Goal: Information Seeking & Learning: Learn about a topic

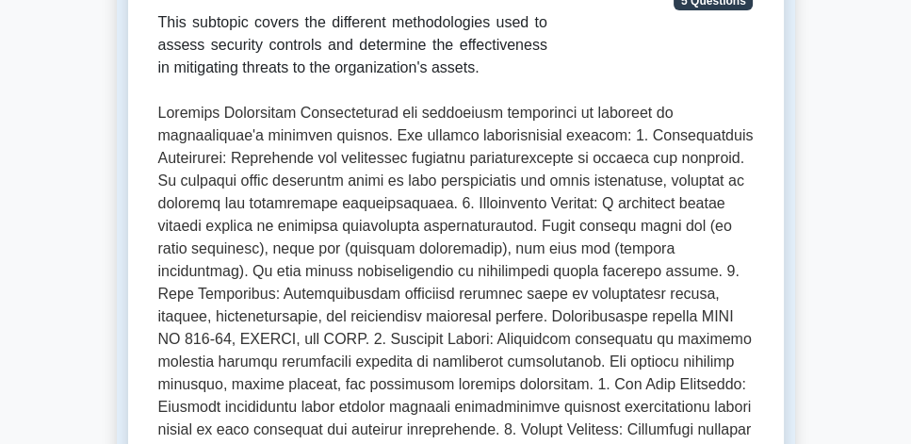
scroll to position [322, 0]
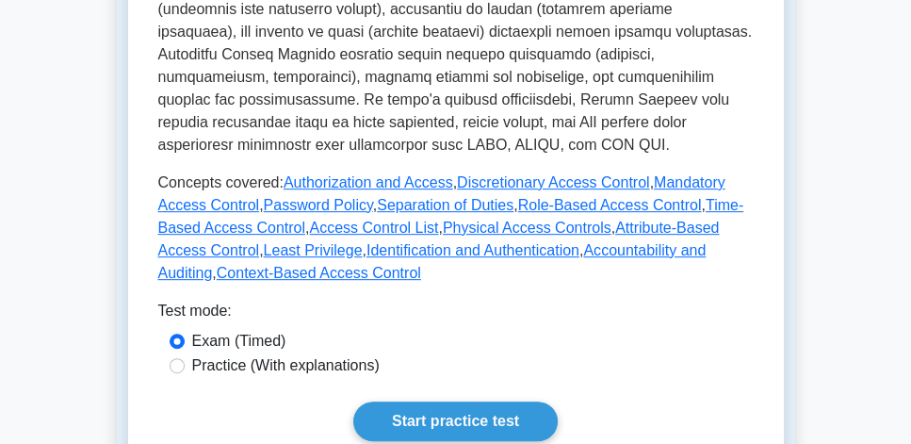
scroll to position [861, 0]
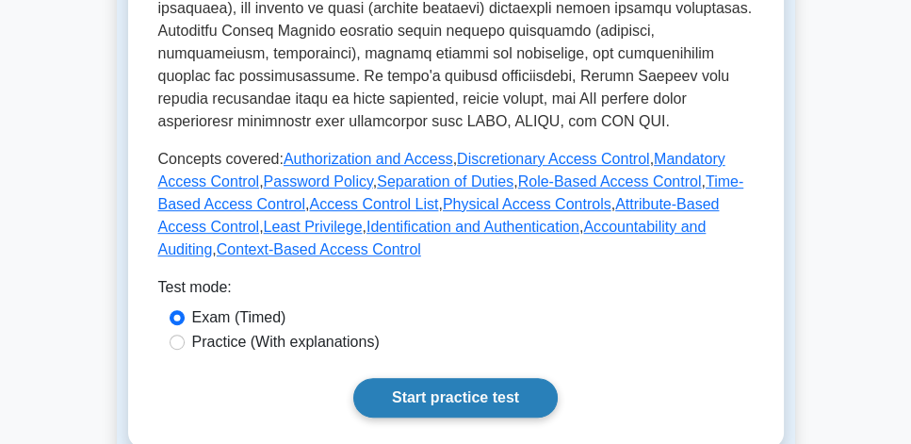
click at [521, 378] on link "Start practice test" at bounding box center [455, 398] width 204 height 40
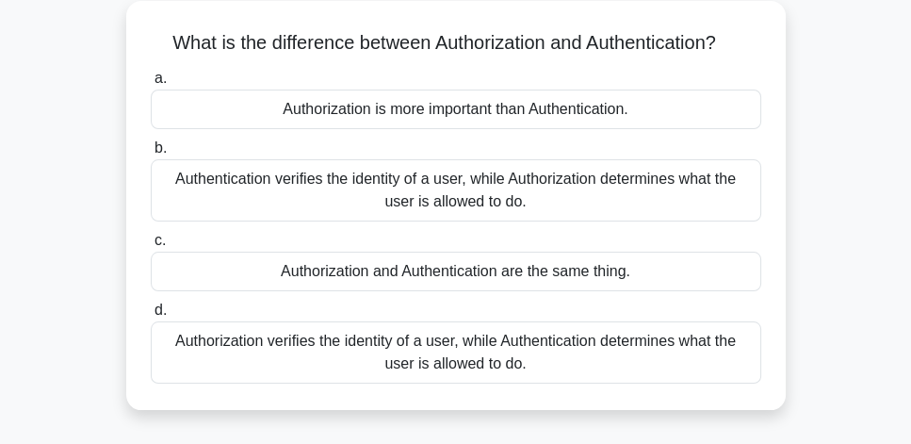
scroll to position [54, 0]
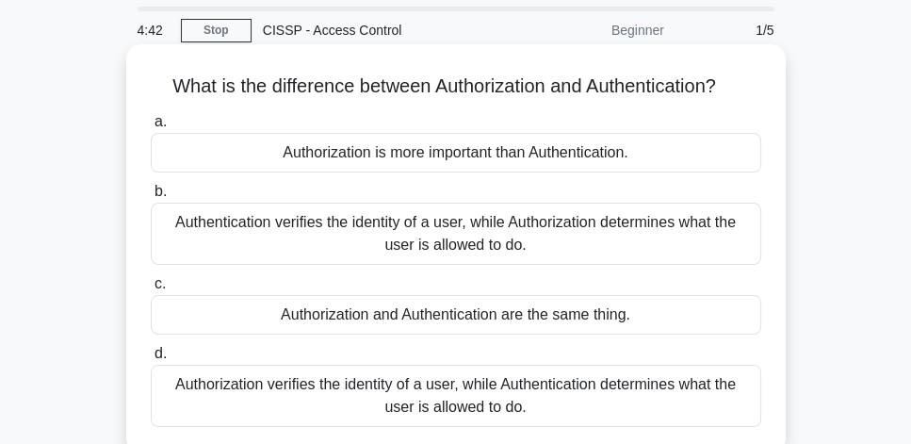
click at [560, 250] on div "Authentication verifies the identity of a user, while Authorization determines …" at bounding box center [456, 234] width 610 height 62
click at [151, 198] on input "b. Authentication verifies the identity of a user, while Authorization determin…" at bounding box center [151, 192] width 0 height 12
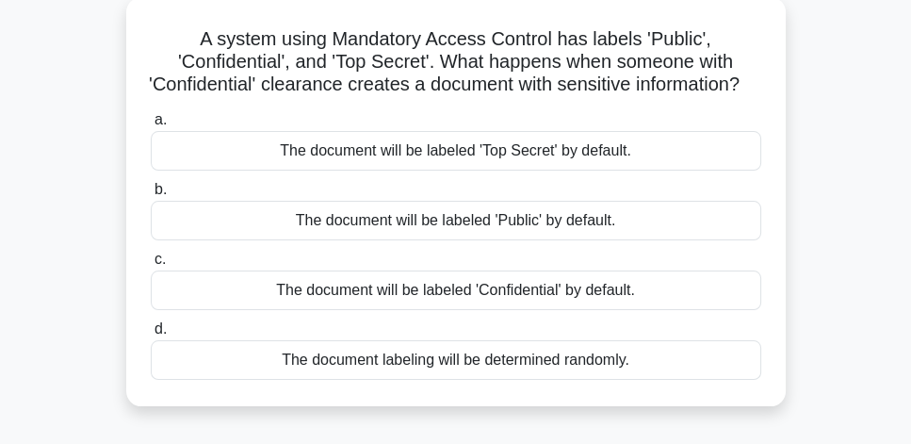
scroll to position [107, 0]
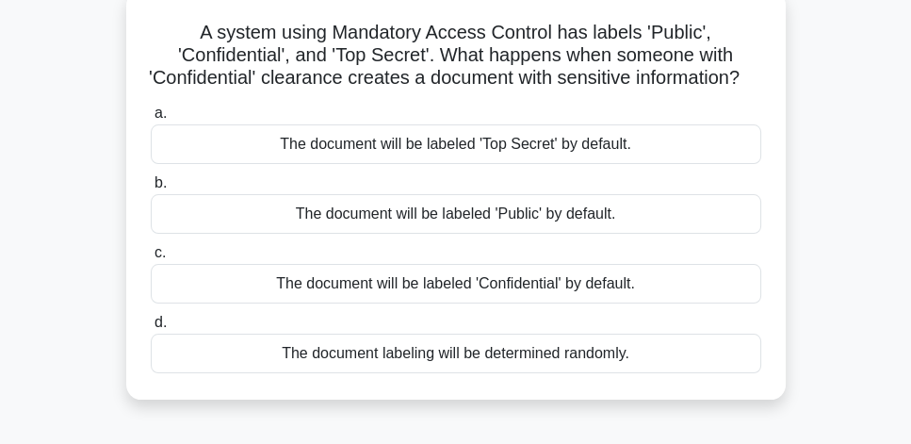
click at [625, 303] on div "The document will be labeled 'Confidential' by default." at bounding box center [456, 284] width 610 height 40
click at [151, 259] on input "c. The document will be labeled 'Confidential' by default." at bounding box center [151, 253] width 0 height 12
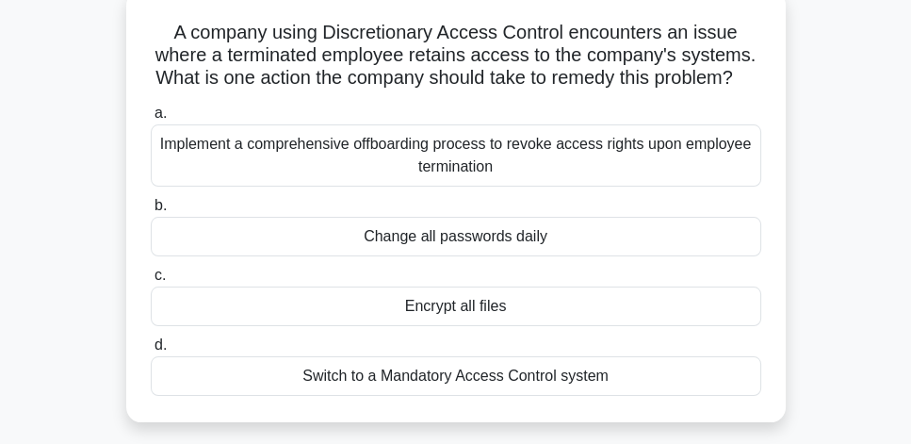
click at [548, 187] on div "Implement a comprehensive offboarding process to revoke access rights upon empl…" at bounding box center [456, 155] width 610 height 62
click at [151, 120] on input "a. Implement a comprehensive offboarding process to revoke access rights upon e…" at bounding box center [151, 113] width 0 height 12
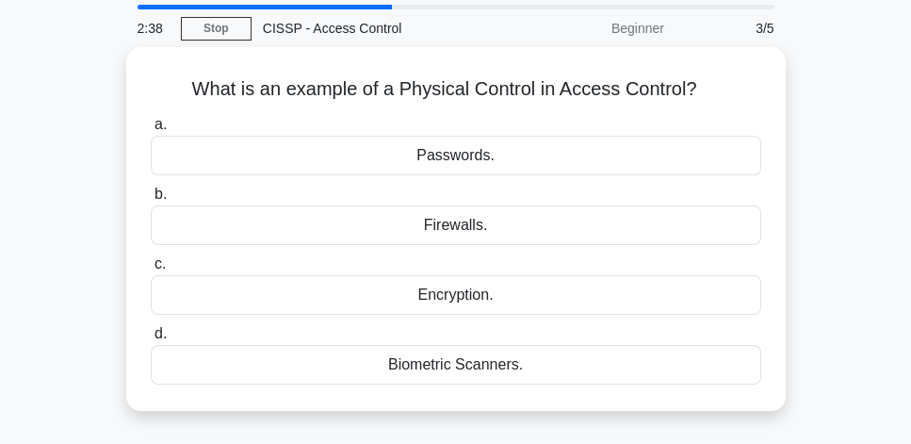
scroll to position [54, 0]
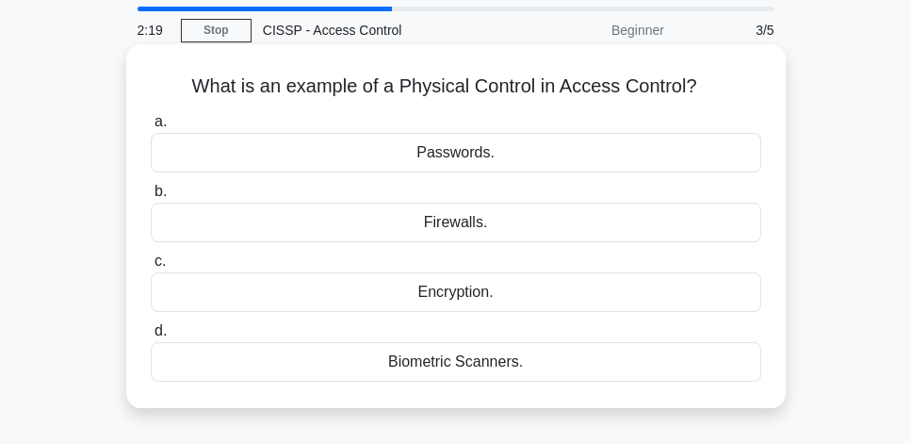
click at [521, 365] on div "Biometric Scanners." at bounding box center [456, 362] width 610 height 40
click at [151, 337] on input "d. Biometric Scanners." at bounding box center [151, 331] width 0 height 12
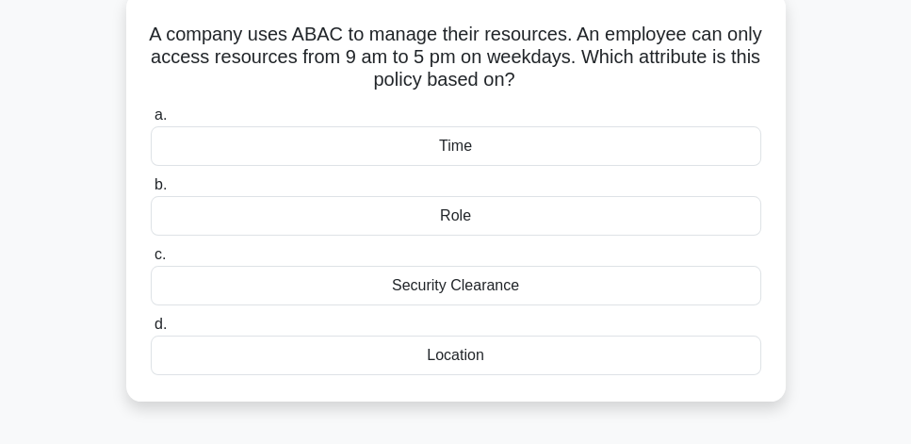
scroll to position [107, 0]
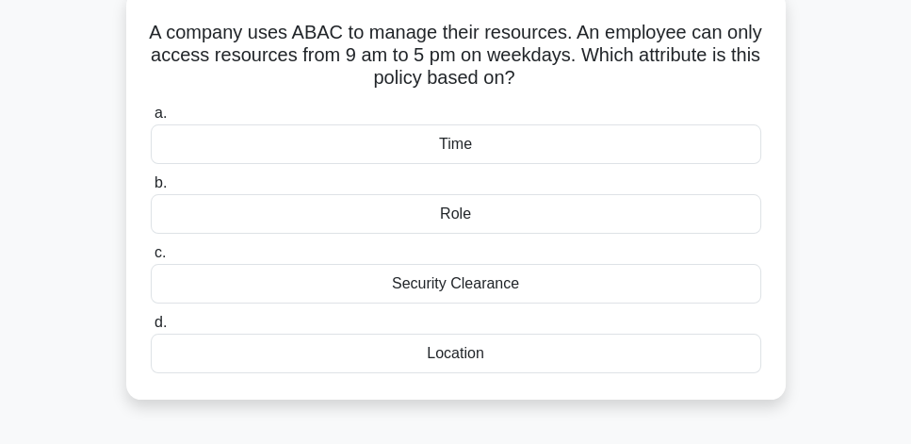
click at [562, 141] on div "Time" at bounding box center [456, 144] width 610 height 40
click at [151, 120] on input "a. Time" at bounding box center [151, 113] width 0 height 12
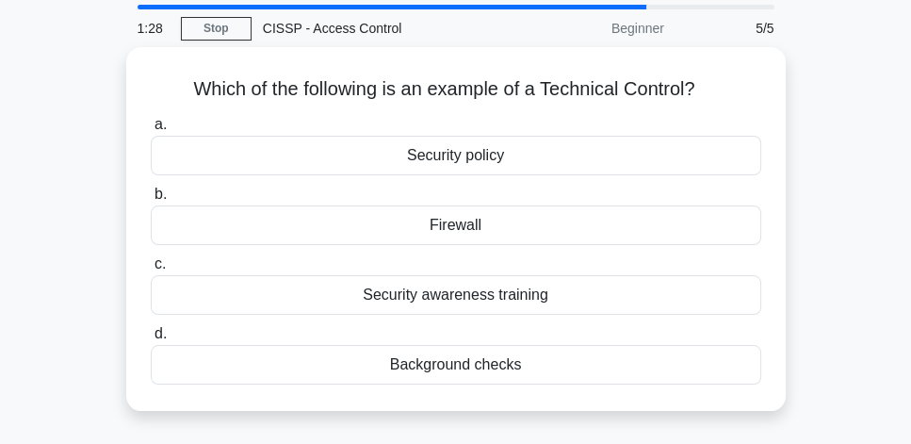
scroll to position [54, 0]
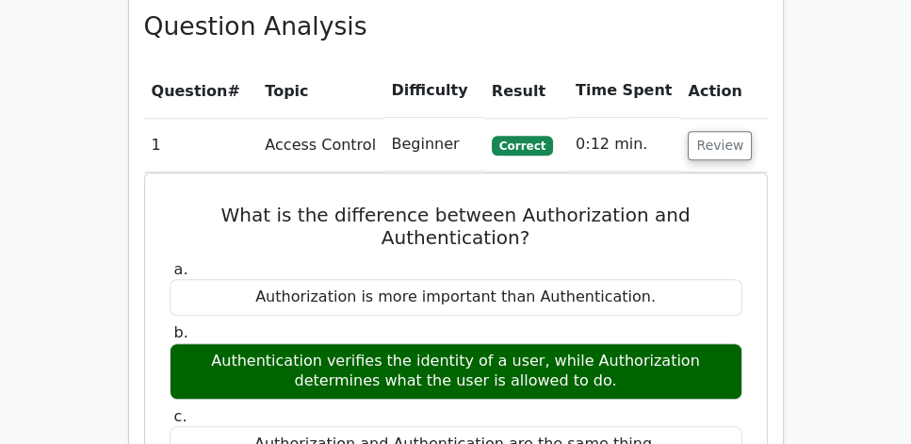
scroll to position [1399, 0]
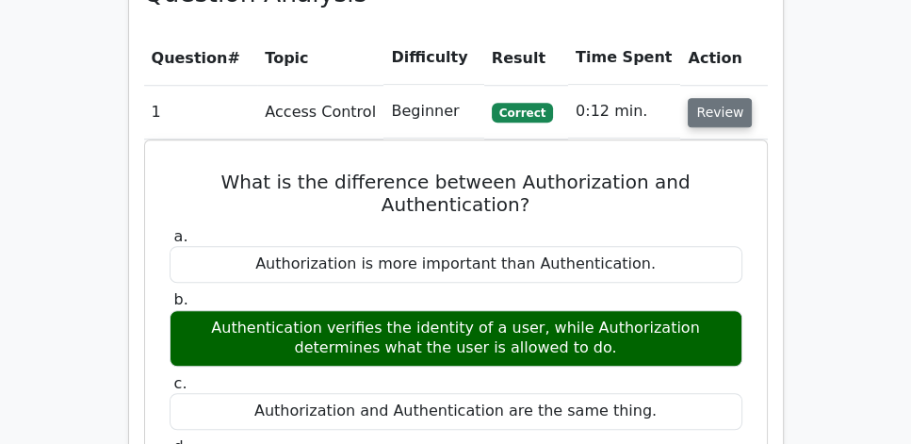
click at [729, 98] on button "Review" at bounding box center [720, 112] width 64 height 29
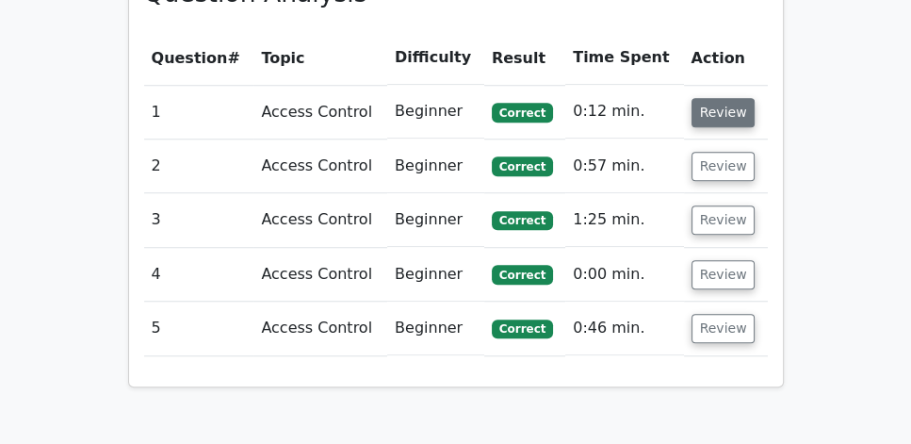
click at [729, 98] on button "Review" at bounding box center [723, 112] width 64 height 29
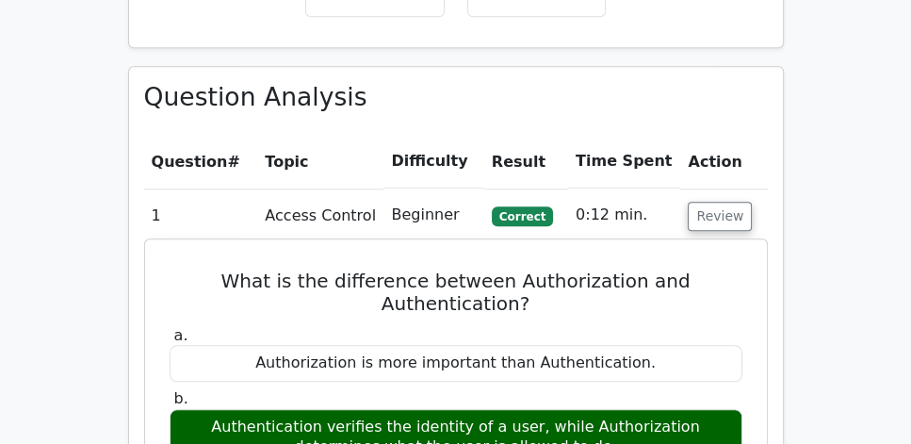
scroll to position [1291, 0]
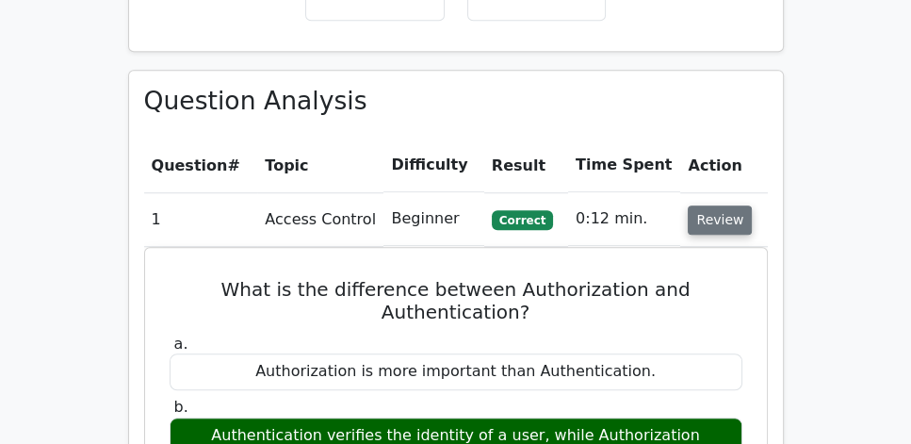
click at [716, 205] on button "Review" at bounding box center [720, 219] width 64 height 29
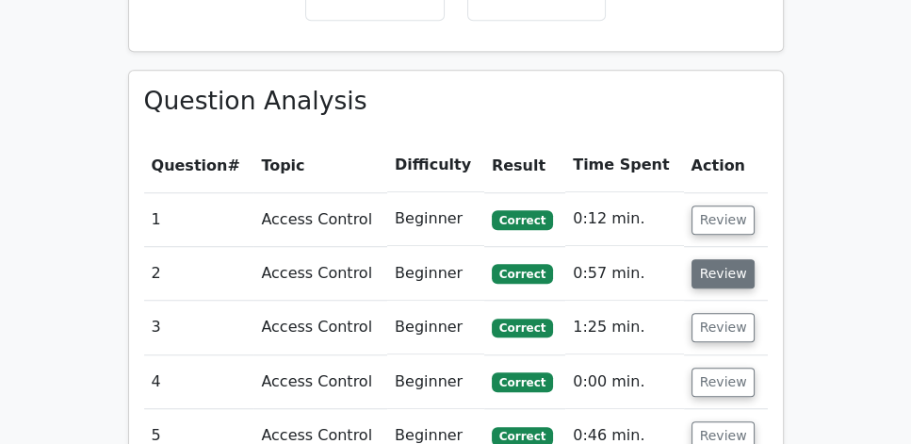
click at [729, 259] on button "Review" at bounding box center [723, 273] width 64 height 29
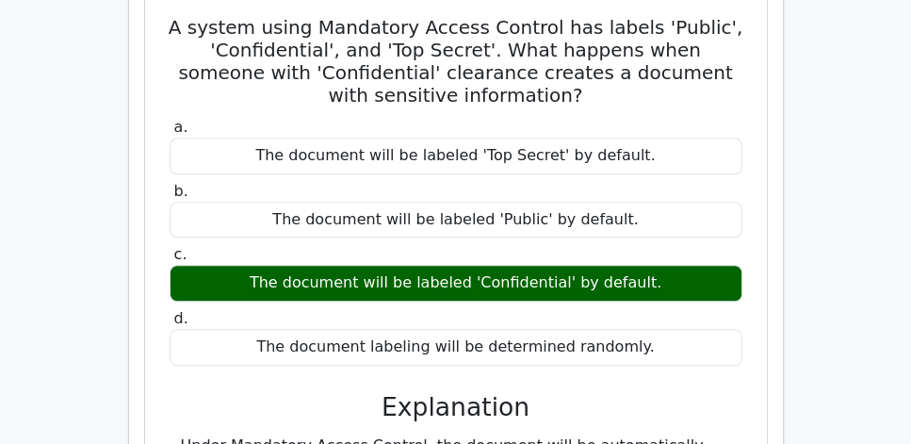
scroll to position [1668, 0]
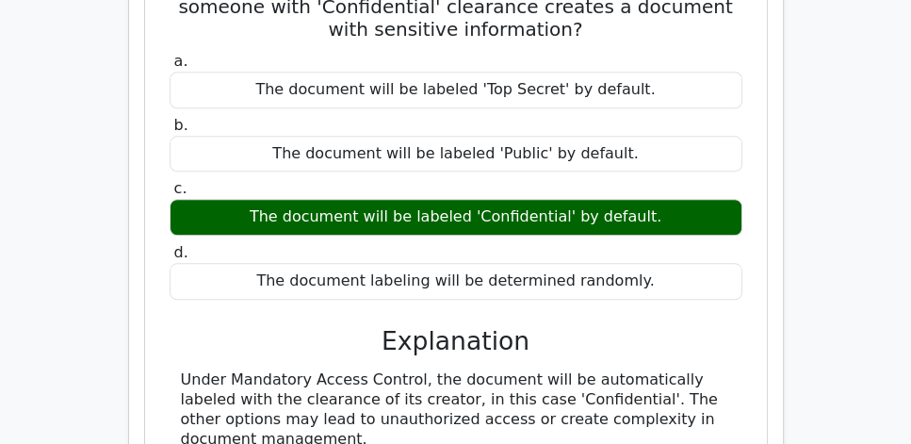
drag, startPoint x: 183, startPoint y: 326, endPoint x: 511, endPoint y: 381, distance: 333.4
click at [511, 381] on div "Under Mandatory Access Control, the document will be automatically labeled with…" at bounding box center [456, 409] width 550 height 78
copy div "Under Mandatory Access Control, the document will be automatically labeled with…"
click at [153, 185] on div "A system using Mandatory Access Control has labels 'Public', 'Confidential', an…" at bounding box center [456, 222] width 607 height 591
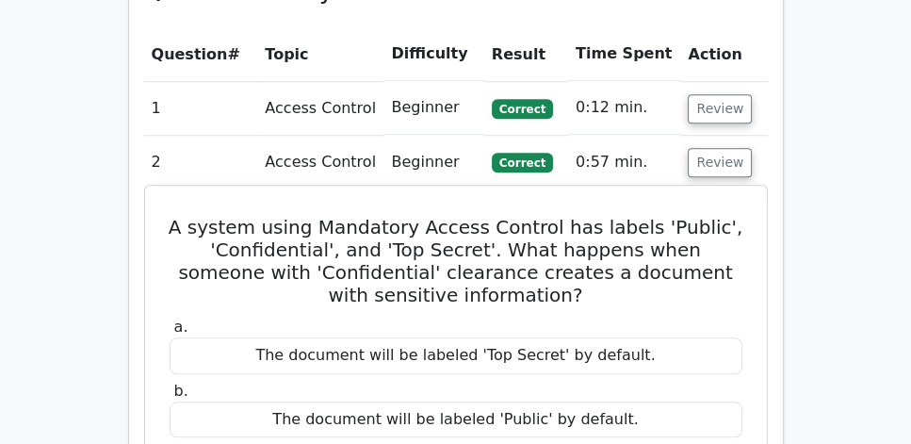
scroll to position [1399, 0]
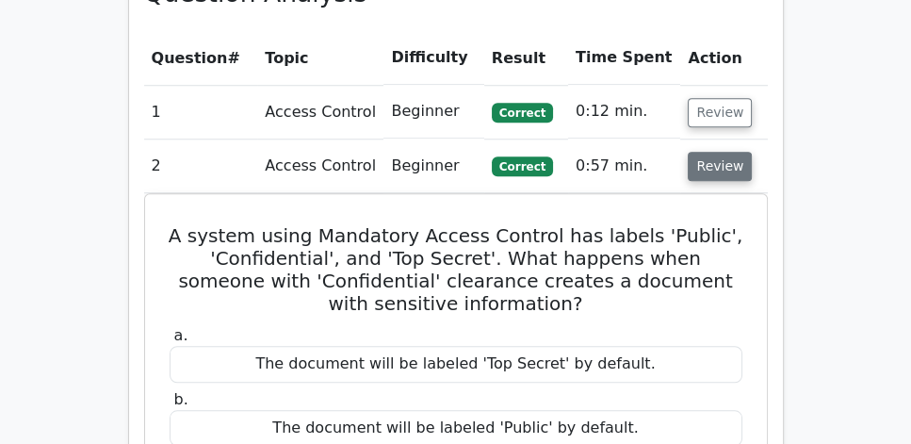
click at [726, 152] on button "Review" at bounding box center [720, 166] width 64 height 29
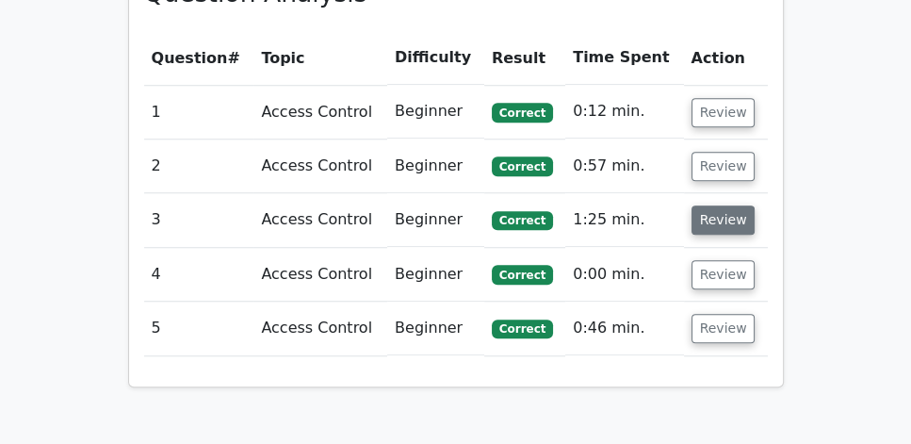
click at [718, 205] on button "Review" at bounding box center [723, 219] width 64 height 29
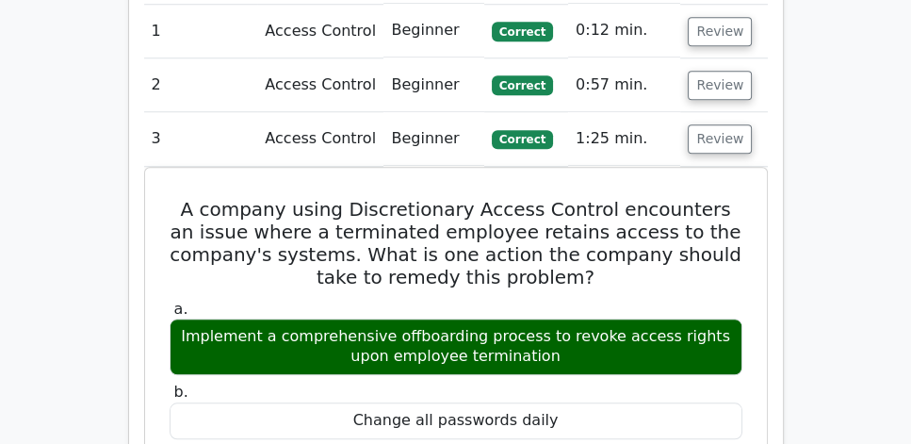
scroll to position [1507, 0]
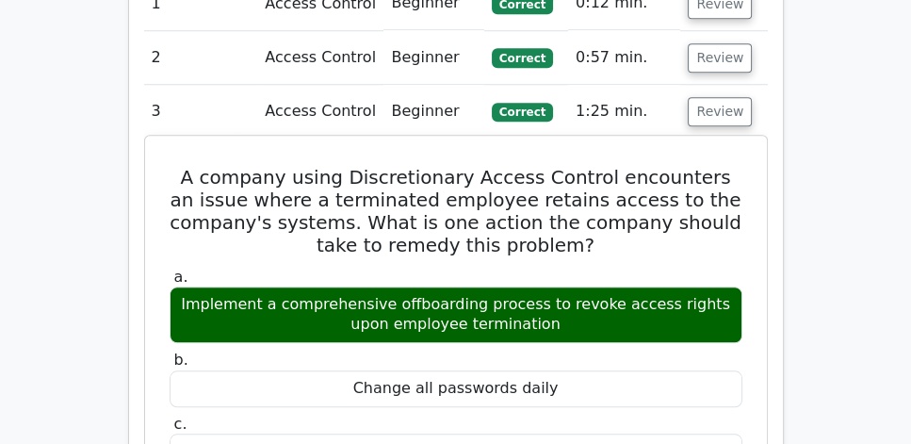
drag, startPoint x: 166, startPoint y: 123, endPoint x: 569, endPoint y: 285, distance: 434.5
copy div "A company using Discretionary Access Control encounters an issue where a termin…"
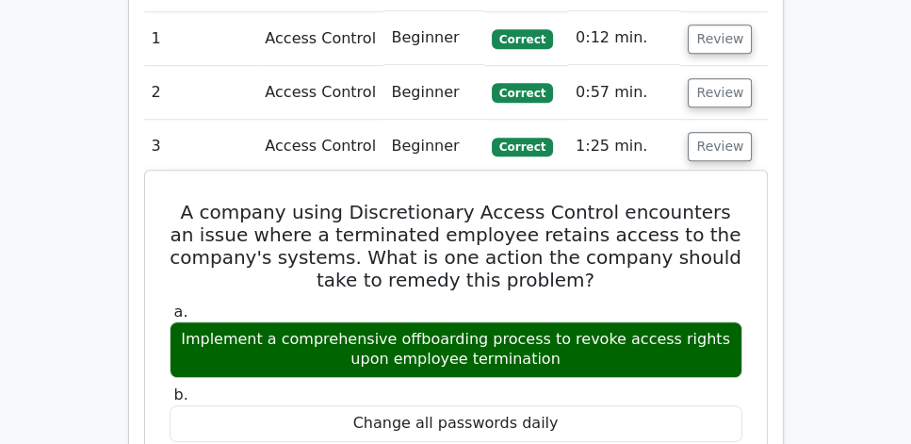
scroll to position [1399, 0]
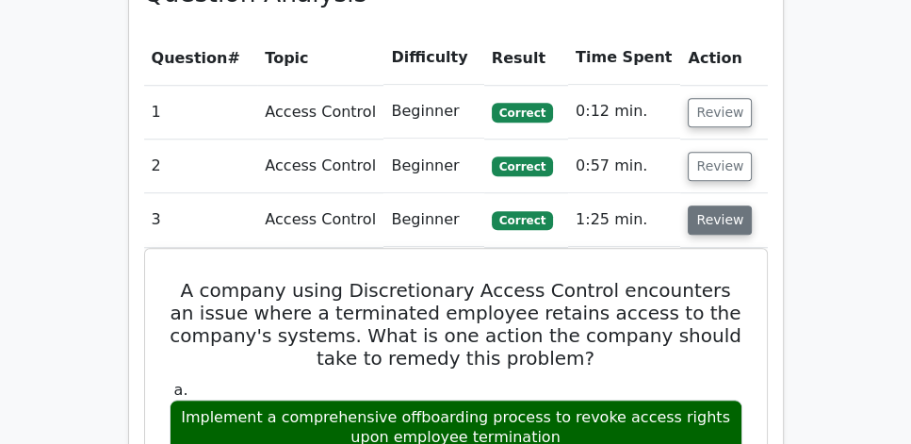
click at [706, 205] on button "Review" at bounding box center [720, 219] width 64 height 29
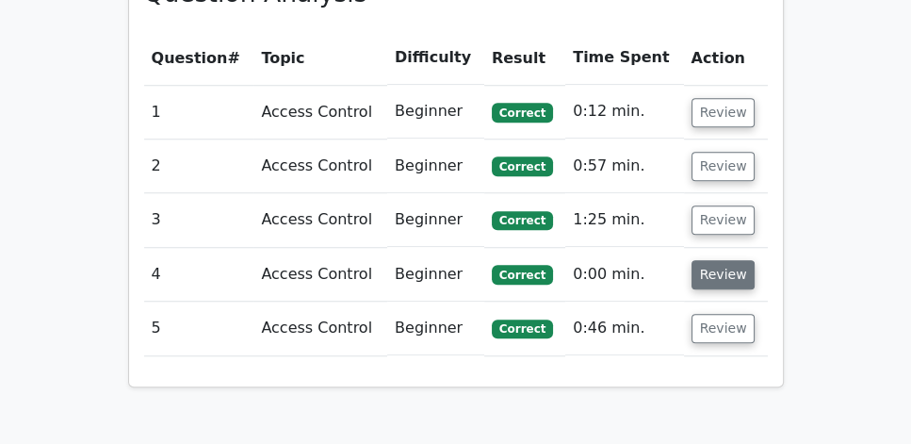
click at [723, 260] on button "Review" at bounding box center [723, 274] width 64 height 29
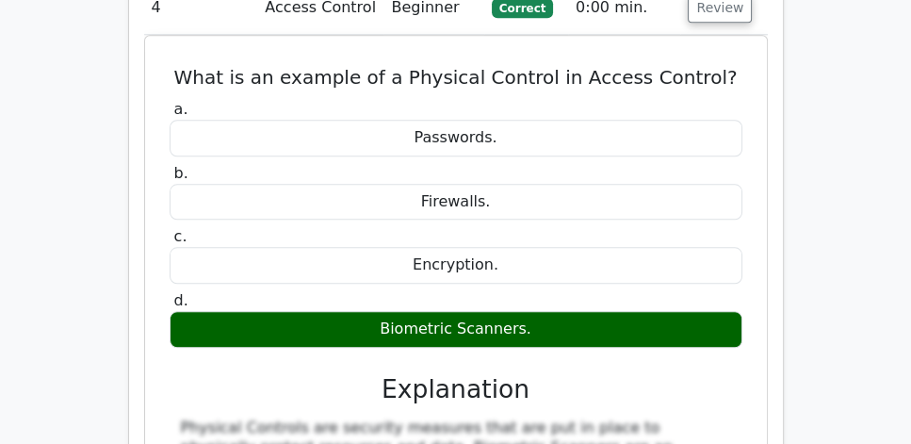
scroll to position [1668, 0]
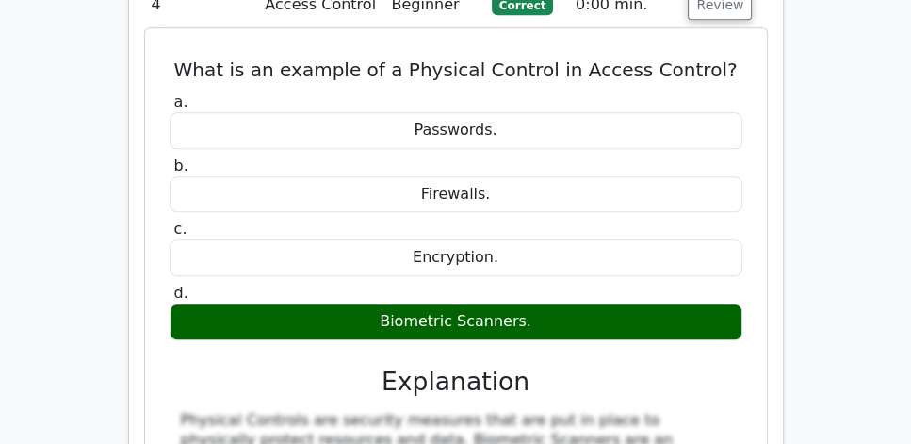
drag, startPoint x: 192, startPoint y: 15, endPoint x: 590, endPoint y: 278, distance: 476.5
click at [590, 278] on div "What is an example of a Physical Control in Access Control? a. Passwords. b. Fi…" at bounding box center [456, 363] width 607 height 654
copy div "What is an example of a Physical Control in Access Control? a. Passwords. b. Fi…"
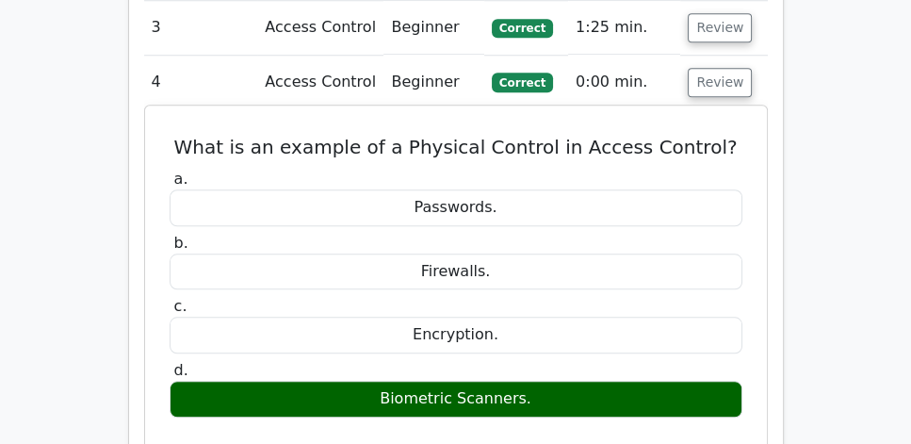
scroll to position [1507, 0]
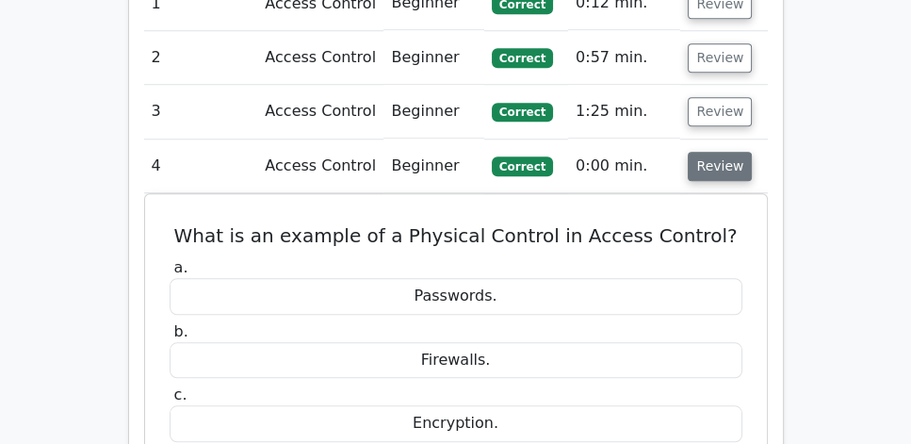
click at [722, 152] on button "Review" at bounding box center [720, 166] width 64 height 29
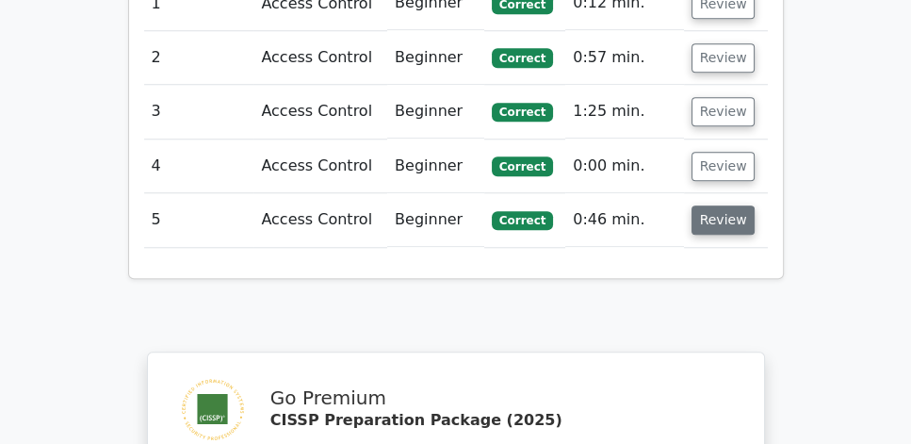
click at [712, 205] on button "Review" at bounding box center [723, 219] width 64 height 29
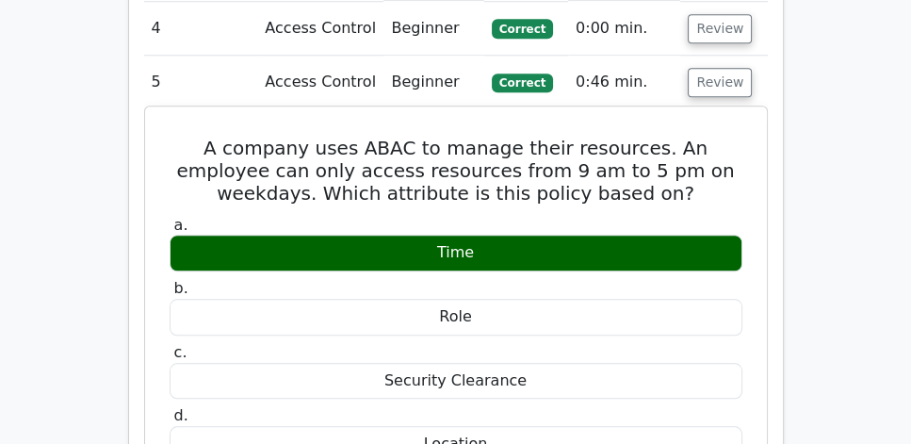
scroll to position [1614, 0]
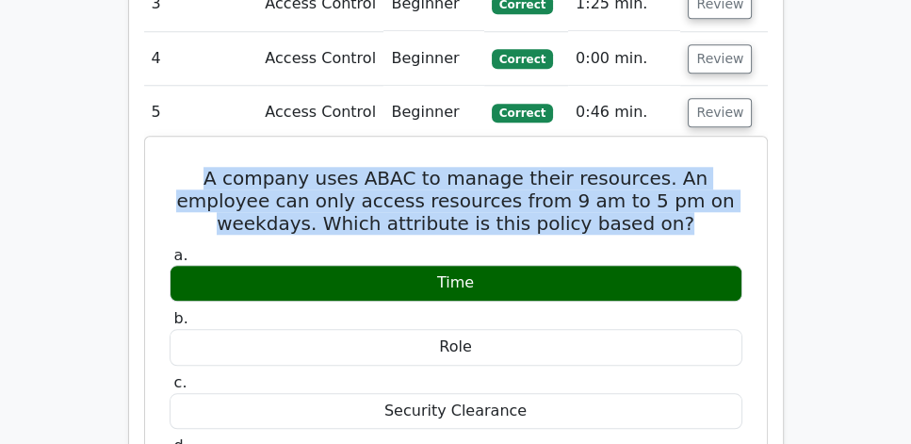
drag, startPoint x: 166, startPoint y: 122, endPoint x: 744, endPoint y: 167, distance: 580.1
click at [744, 167] on div "A company uses ABAC to manage their resources. An employee can only access reso…" at bounding box center [456, 418] width 607 height 548
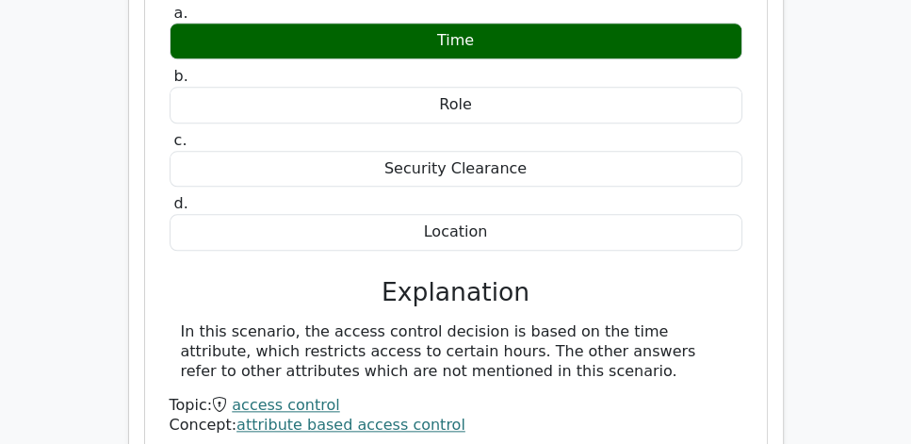
scroll to position [1884, 0]
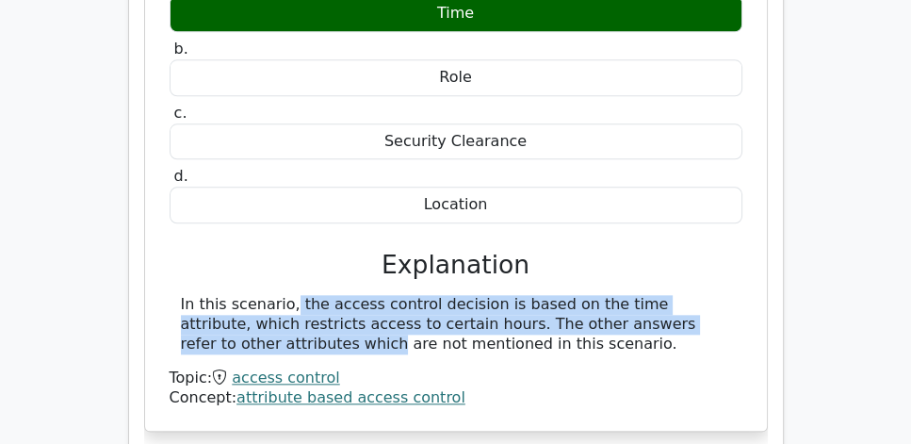
drag, startPoint x: 165, startPoint y: 249, endPoint x: 709, endPoint y: 269, distance: 544.8
click at [709, 269] on div "A company uses ABAC to manage their resources. An employee can only access reso…" at bounding box center [456, 149] width 607 height 548
click at [233, 295] on div "In this scenario, the access control decision is based on the time attribute, w…" at bounding box center [456, 324] width 550 height 58
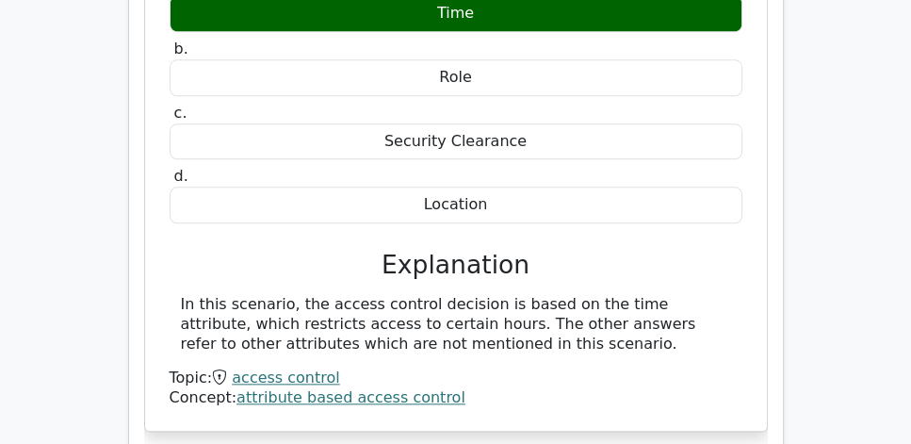
drag, startPoint x: 166, startPoint y: 254, endPoint x: 699, endPoint y: 289, distance: 534.3
click at [700, 287] on div "A company uses ABAC to manage their resources. An employee can only access reso…" at bounding box center [456, 149] width 607 height 548
click at [577, 296] on div "In this scenario, the access control decision is based on the time attribute, w…" at bounding box center [456, 324] width 550 height 58
drag, startPoint x: 585, startPoint y: 295, endPoint x: 159, endPoint y: 251, distance: 428.0
click at [159, 251] on div "A company uses ABAC to manage their resources. An employee can only access reso…" at bounding box center [456, 149] width 607 height 548
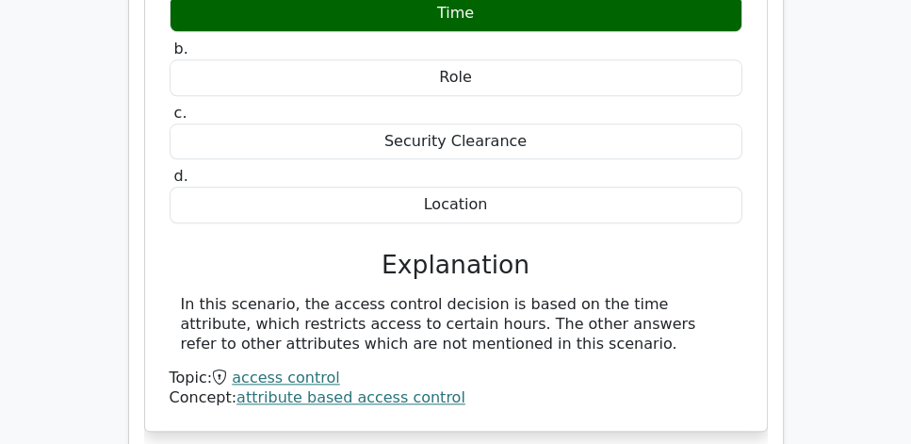
click at [464, 295] on div "In this scenario, the access control decision is based on the time attribute, w…" at bounding box center [456, 324] width 550 height 58
drag, startPoint x: 580, startPoint y: 299, endPoint x: 221, endPoint y: 203, distance: 371.3
click at [221, 203] on div "a. Time b. Role c. d." at bounding box center [456, 190] width 576 height 435
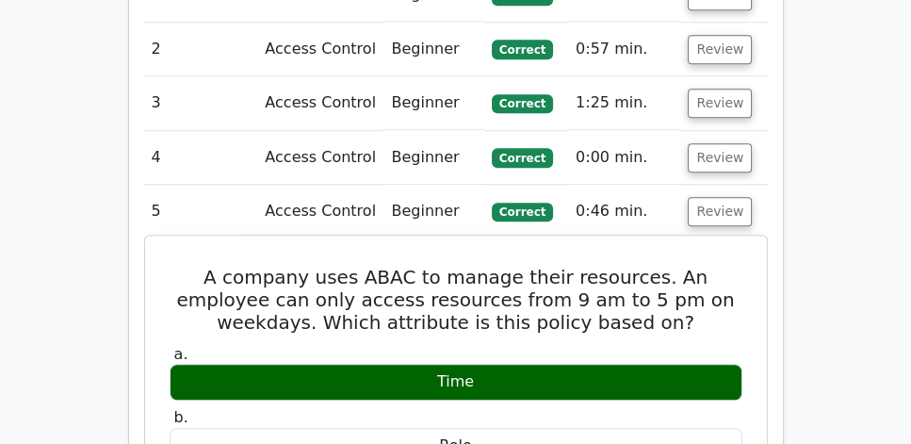
scroll to position [1507, 0]
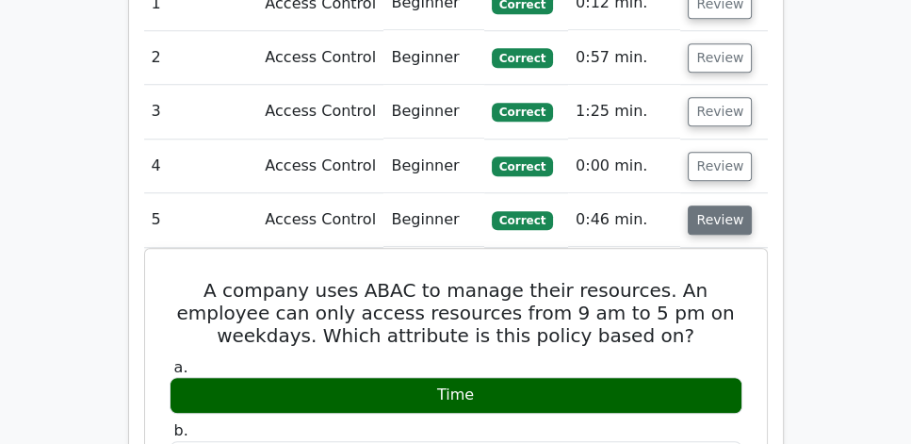
click at [727, 205] on button "Review" at bounding box center [720, 219] width 64 height 29
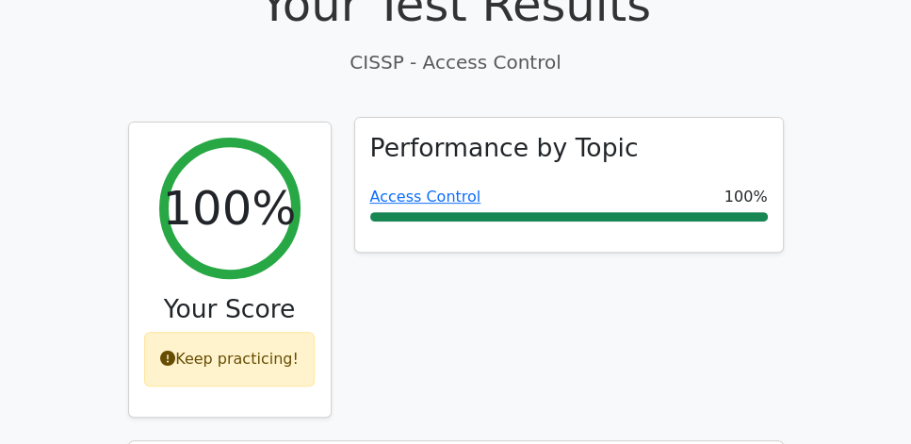
scroll to position [645, 0]
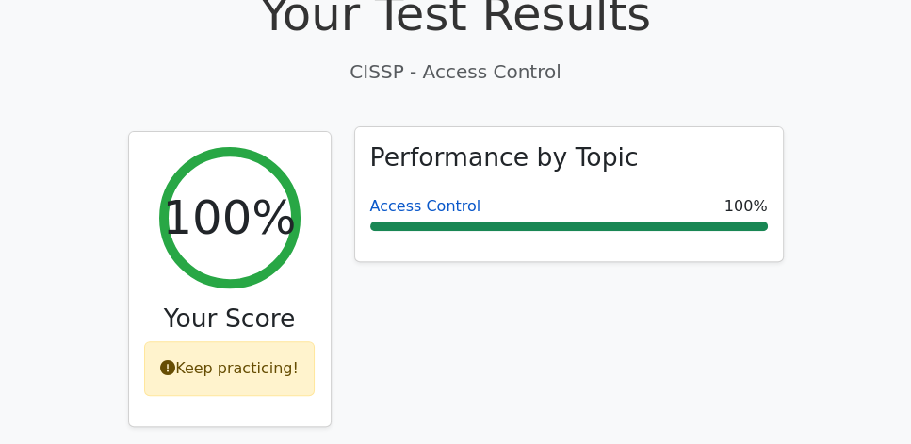
click at [449, 197] on link "Access Control" at bounding box center [425, 206] width 111 height 18
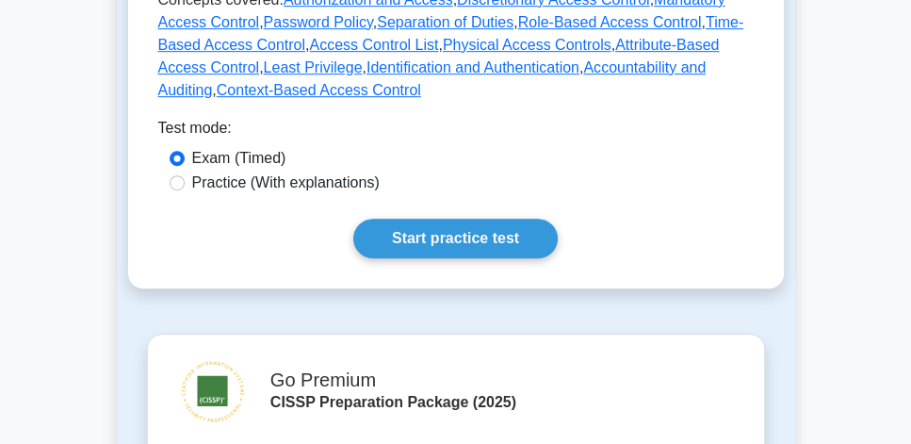
scroll to position [1022, 0]
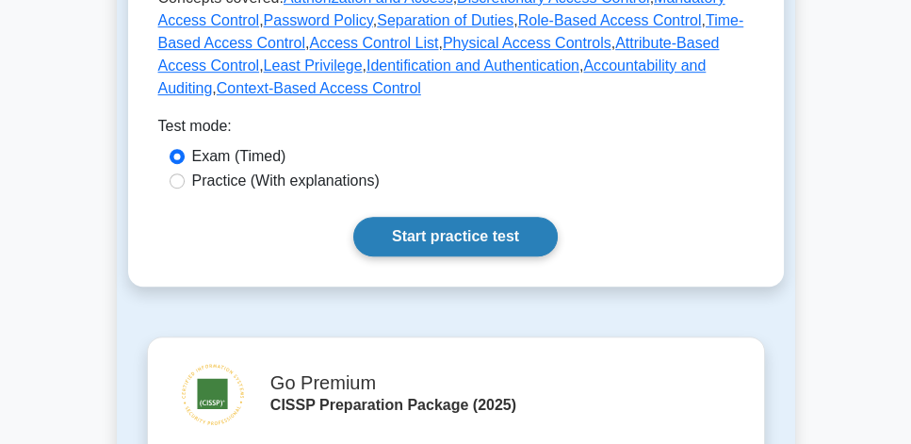
click at [465, 217] on link "Start practice test" at bounding box center [455, 237] width 204 height 40
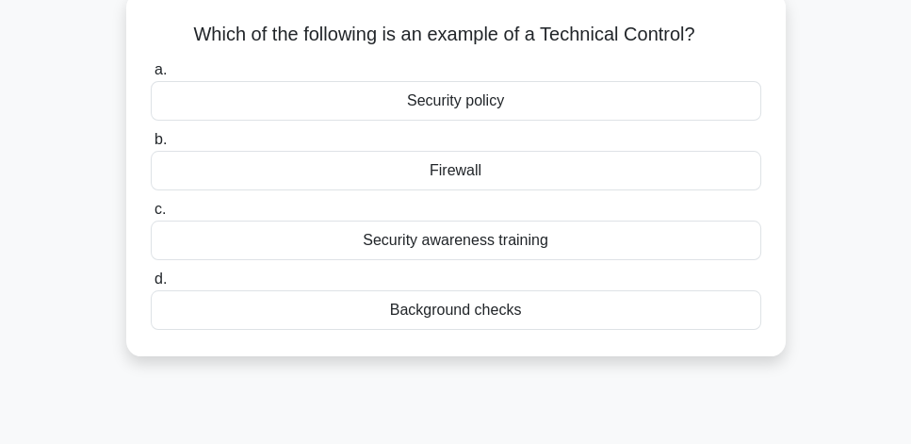
scroll to position [107, 0]
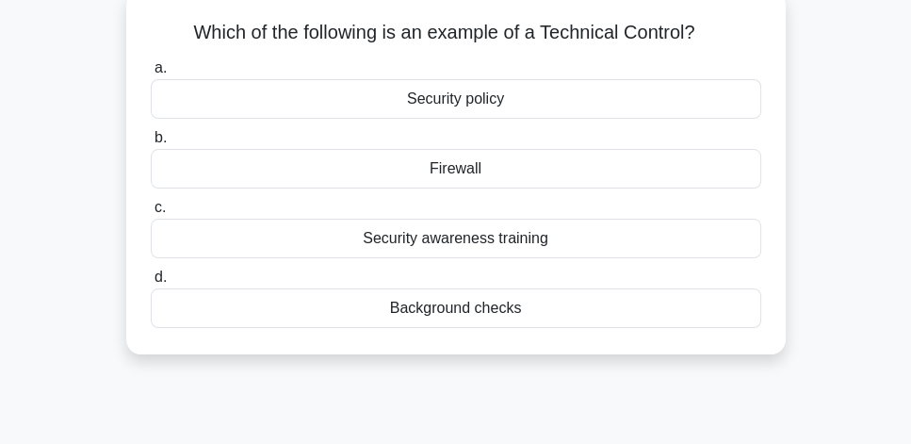
click at [544, 168] on div "Firewall" at bounding box center [456, 169] width 610 height 40
click at [151, 144] on input "b. Firewall" at bounding box center [151, 138] width 0 height 12
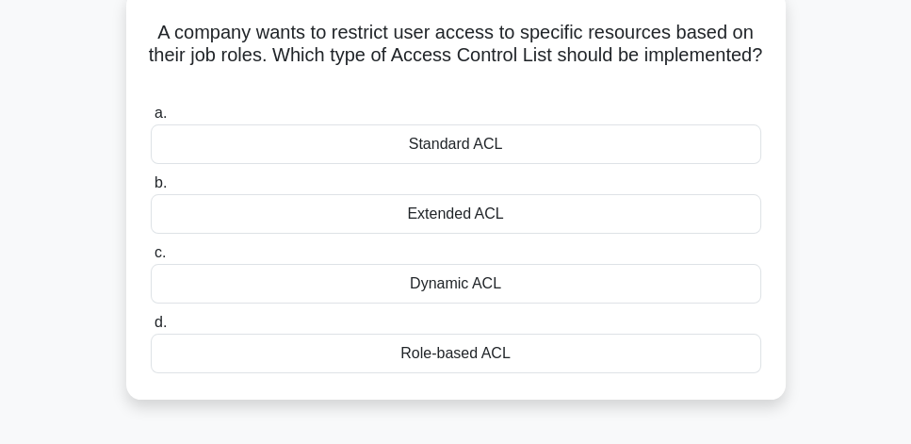
click at [564, 354] on div "Role-based ACL" at bounding box center [456, 353] width 610 height 40
click at [151, 329] on input "d. Role-based ACL" at bounding box center [151, 322] width 0 height 12
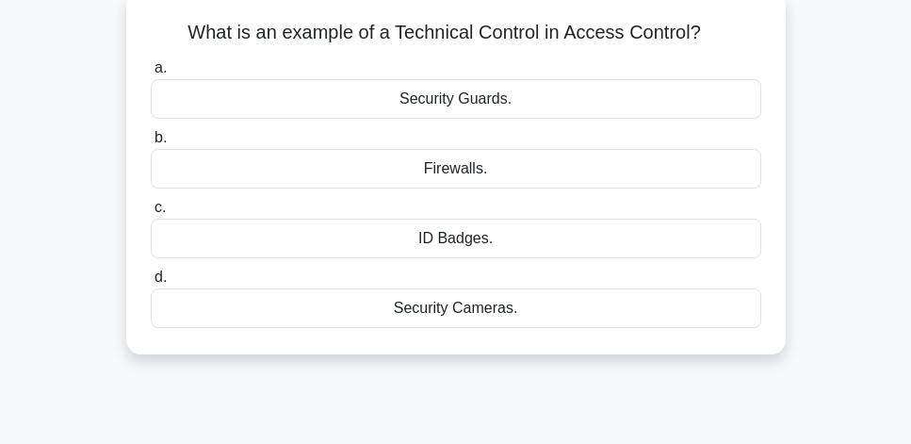
click at [524, 169] on div "Firewalls." at bounding box center [456, 169] width 610 height 40
click at [151, 144] on input "b. Firewalls." at bounding box center [151, 138] width 0 height 12
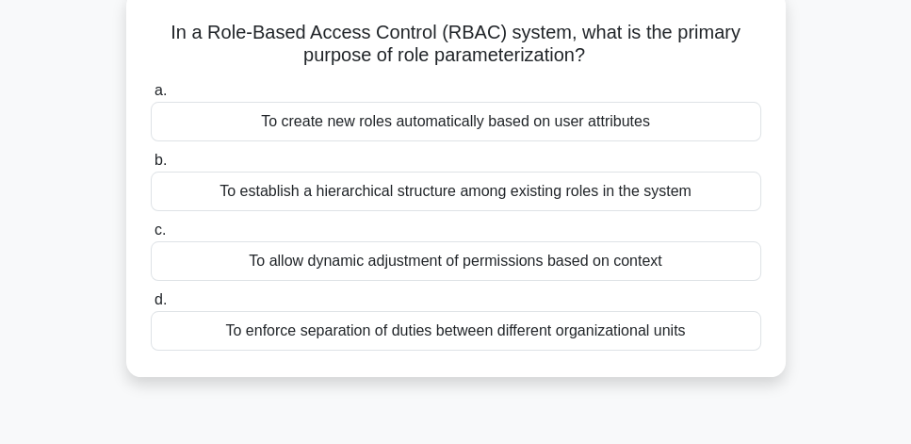
click at [658, 203] on div "To establish a hierarchical structure among existing roles in the system" at bounding box center [456, 191] width 610 height 40
click at [151, 167] on input "b. To establish a hierarchical structure among existing roles in the system" at bounding box center [151, 160] width 0 height 12
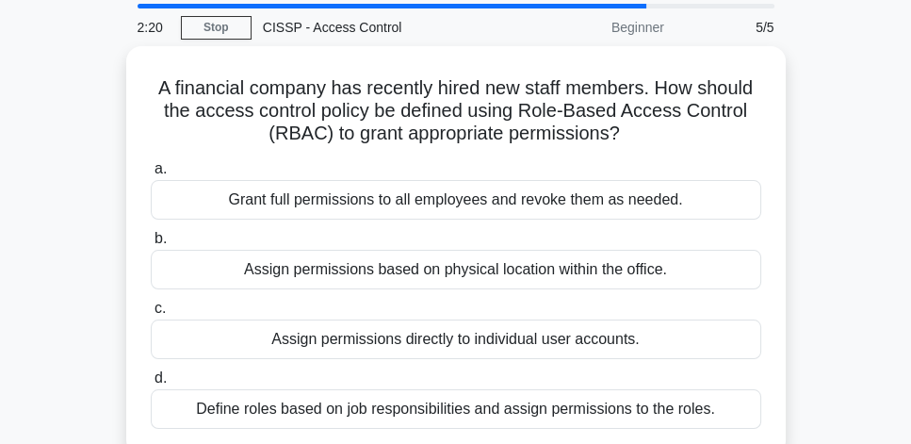
scroll to position [54, 0]
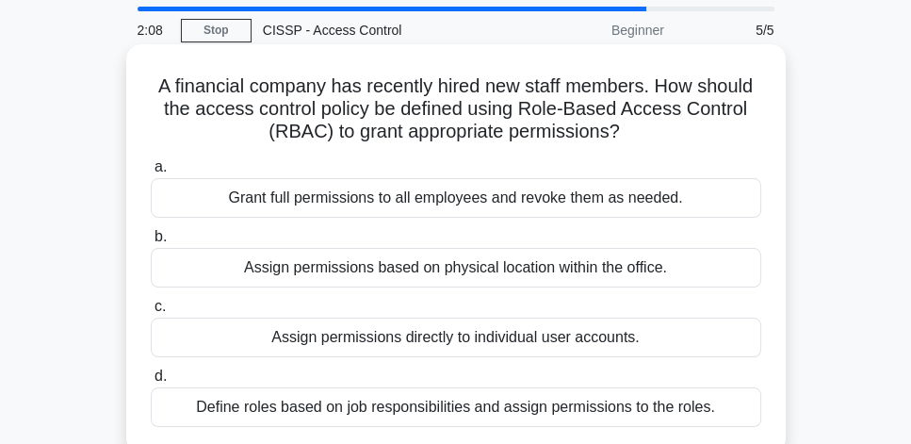
click at [527, 410] on div "Define roles based on job responsibilities and assign permissions to the roles." at bounding box center [456, 407] width 610 height 40
click at [151, 382] on input "d. Define roles based on job responsibilities and assign permissions to the rol…" at bounding box center [151, 376] width 0 height 12
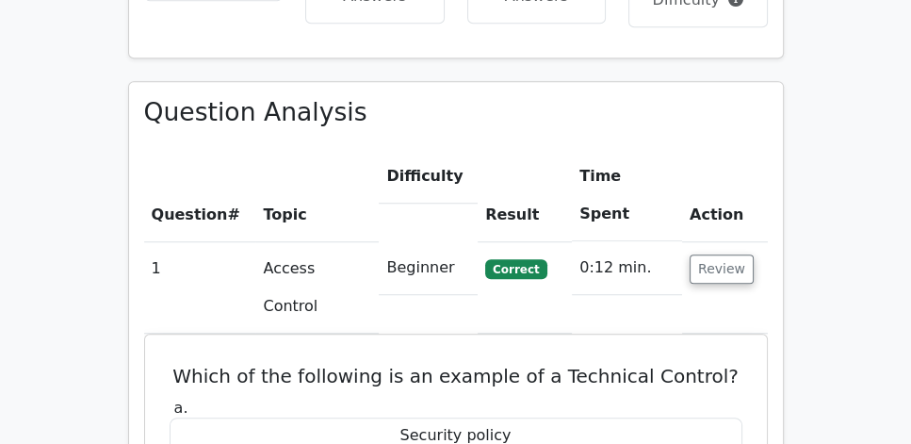
scroll to position [1291, 0]
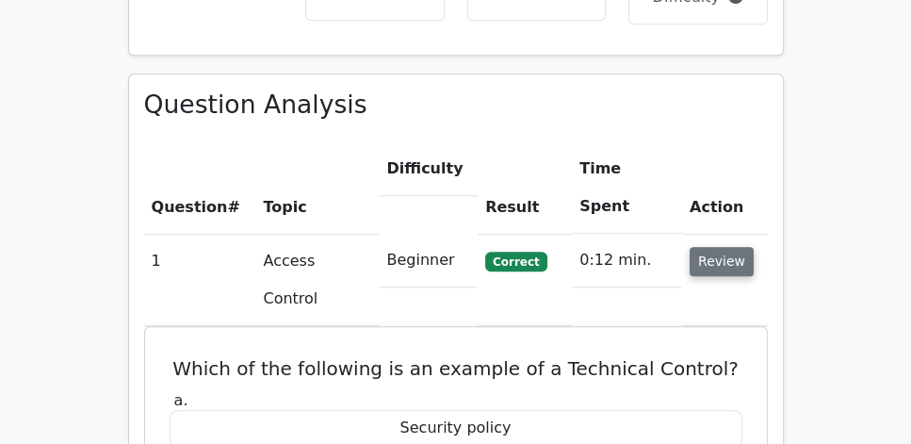
click at [733, 247] on button "Review" at bounding box center [721, 261] width 64 height 29
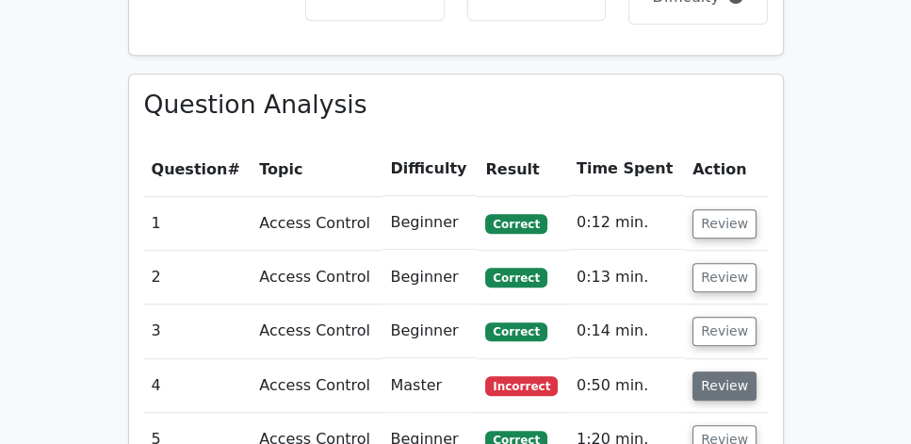
click at [718, 371] on button "Review" at bounding box center [724, 385] width 64 height 29
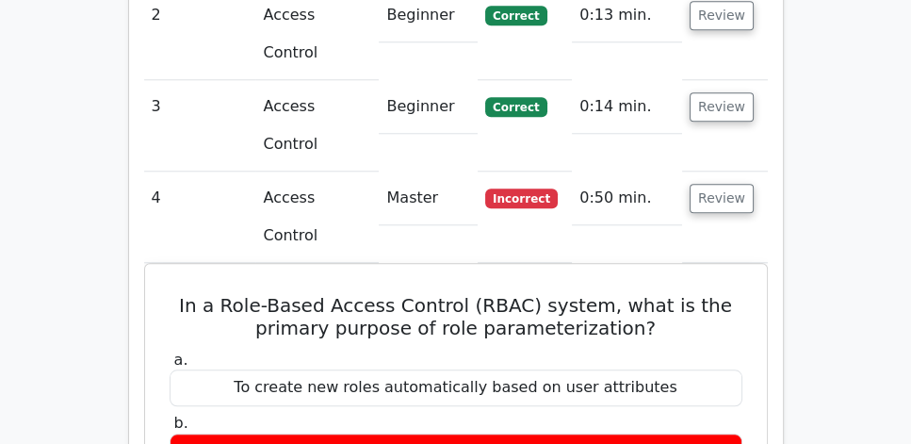
scroll to position [1561, 0]
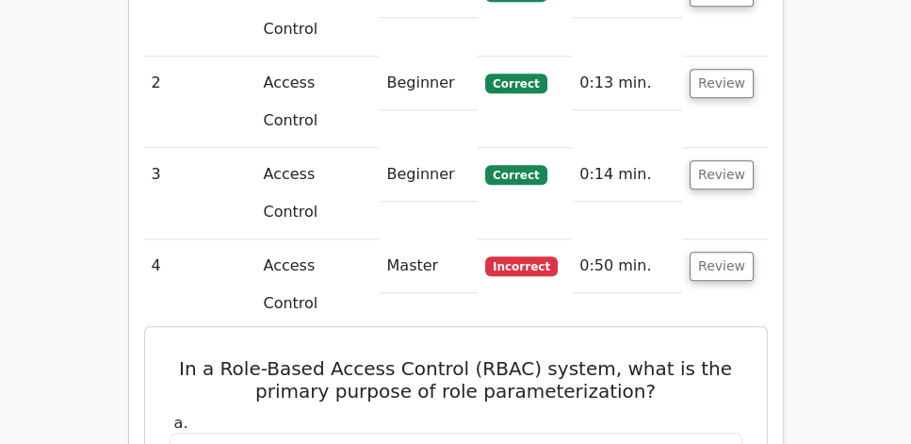
drag, startPoint x: 184, startPoint y: 130, endPoint x: 711, endPoint y: 399, distance: 592.3
copy div "In a Role-Based Access Control (RBAC) system, what is the primary purpose of ro…"
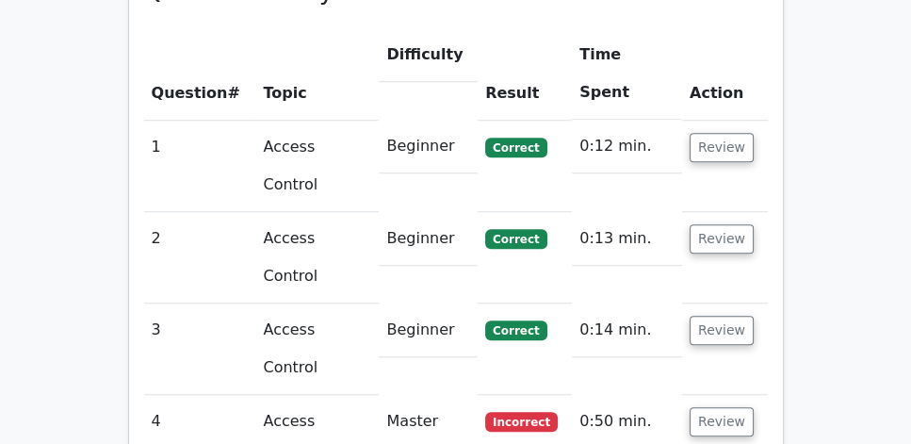
scroll to position [1399, 0]
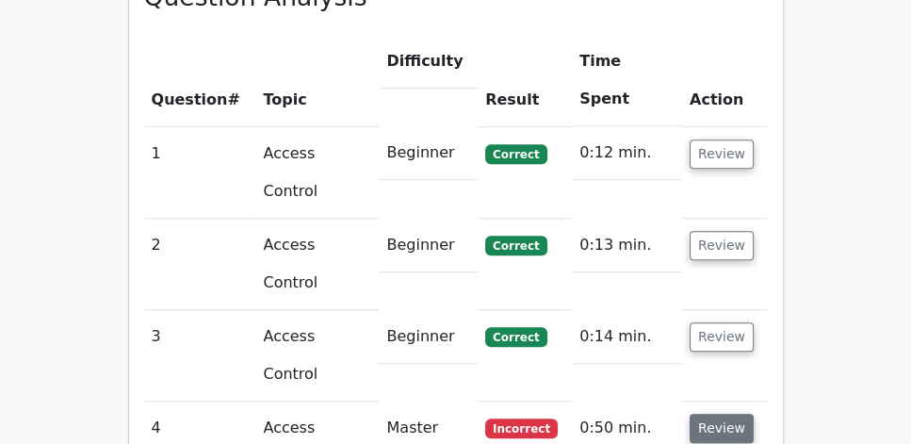
click at [711, 414] on button "Review" at bounding box center [721, 428] width 64 height 29
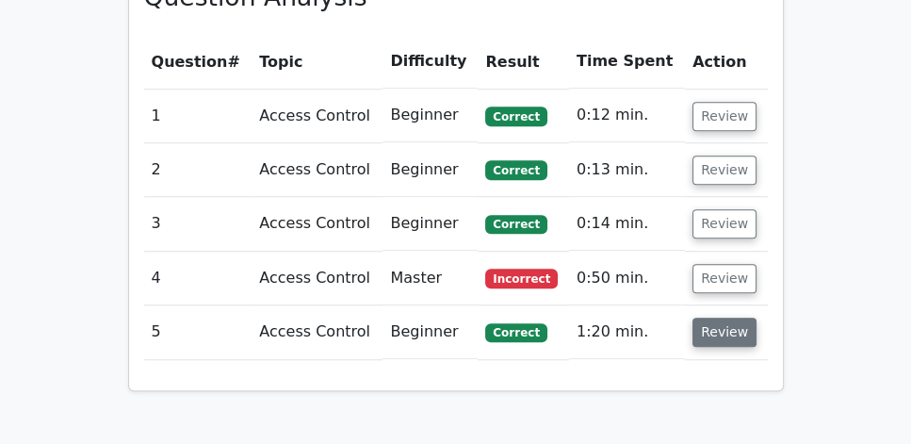
click at [724, 317] on button "Review" at bounding box center [724, 331] width 64 height 29
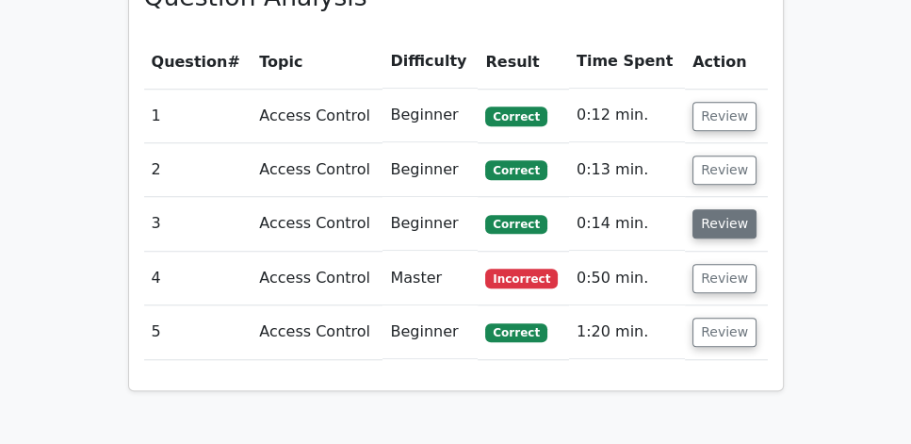
click at [717, 209] on button "Review" at bounding box center [724, 223] width 64 height 29
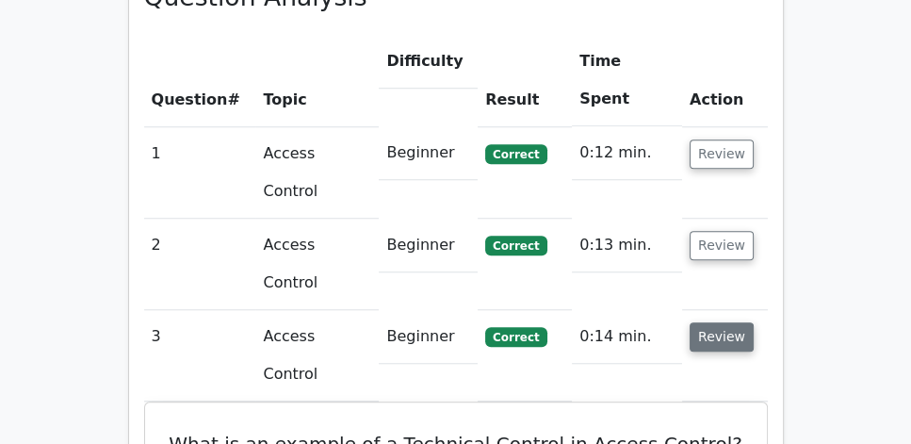
click at [712, 322] on button "Review" at bounding box center [721, 336] width 64 height 29
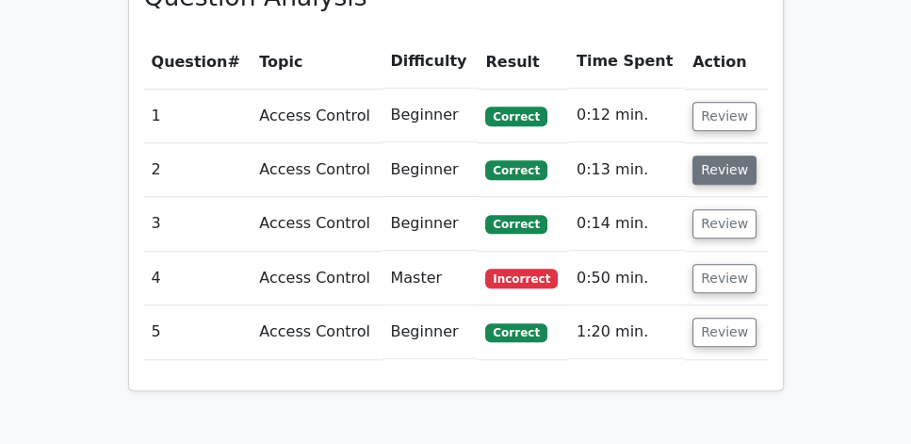
click at [722, 155] on button "Review" at bounding box center [724, 169] width 64 height 29
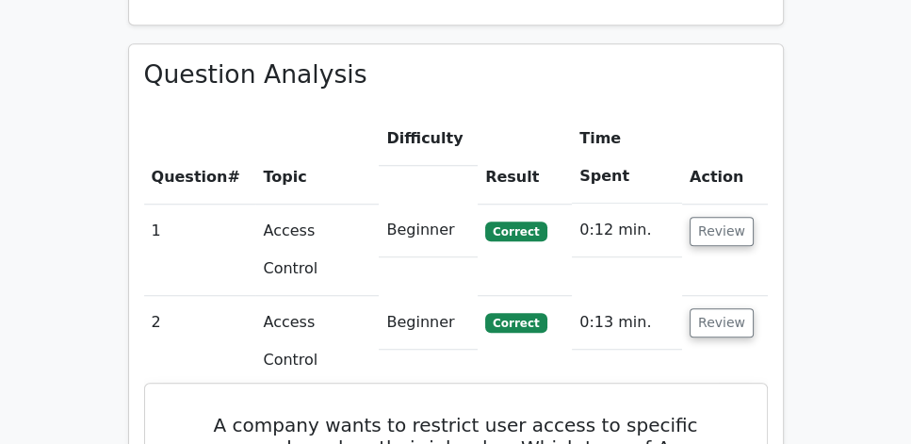
scroll to position [1291, 0]
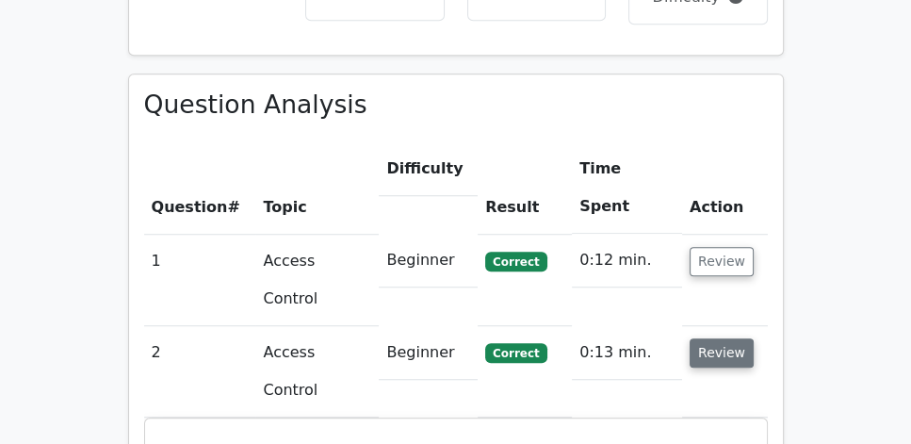
click at [719, 338] on button "Review" at bounding box center [721, 352] width 64 height 29
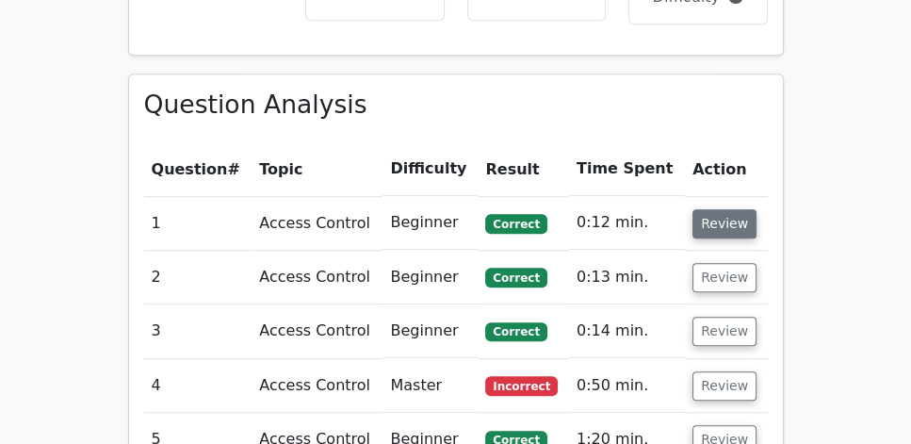
click at [731, 209] on button "Review" at bounding box center [724, 223] width 64 height 29
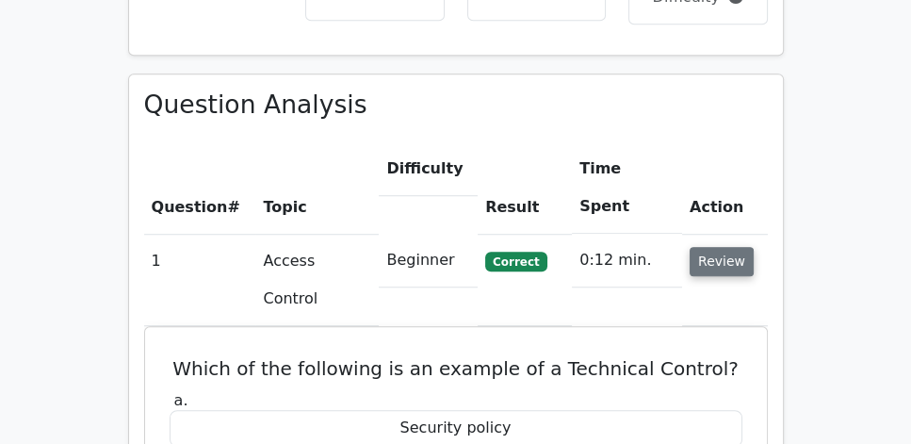
click at [731, 247] on button "Review" at bounding box center [721, 261] width 64 height 29
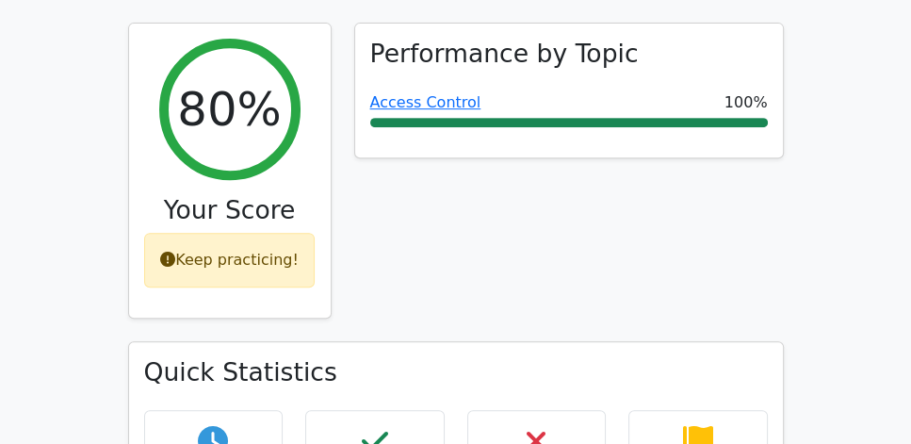
scroll to position [538, 0]
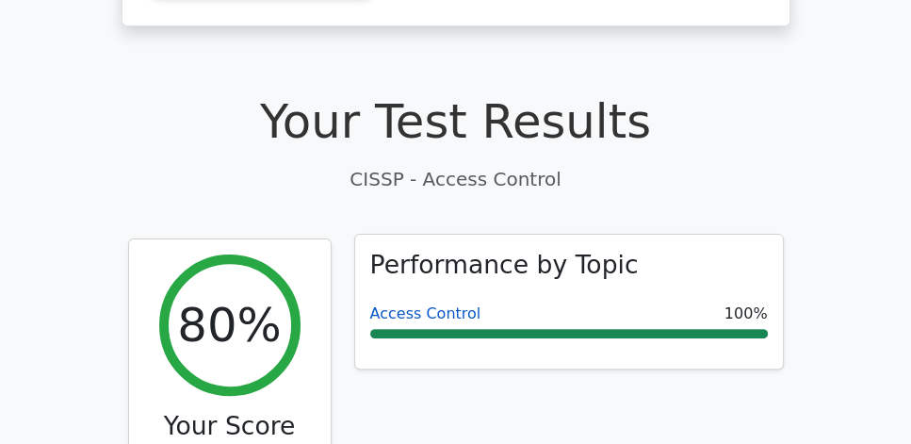
click at [443, 304] on link "Access Control" at bounding box center [425, 313] width 111 height 18
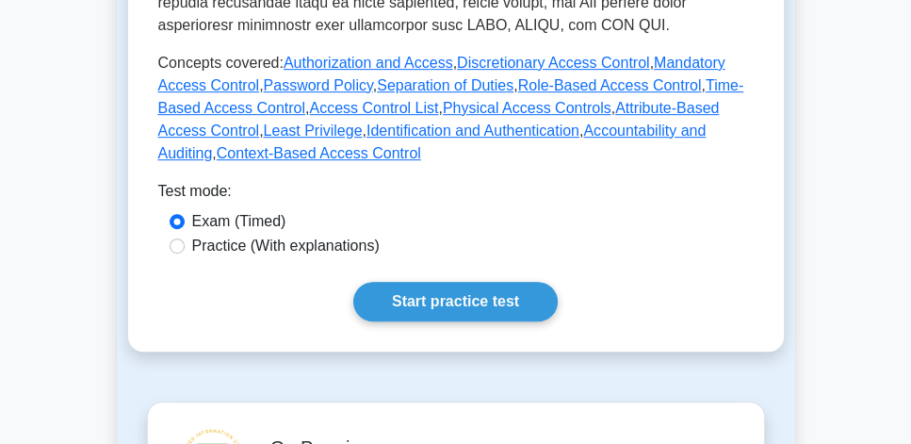
scroll to position [968, 0]
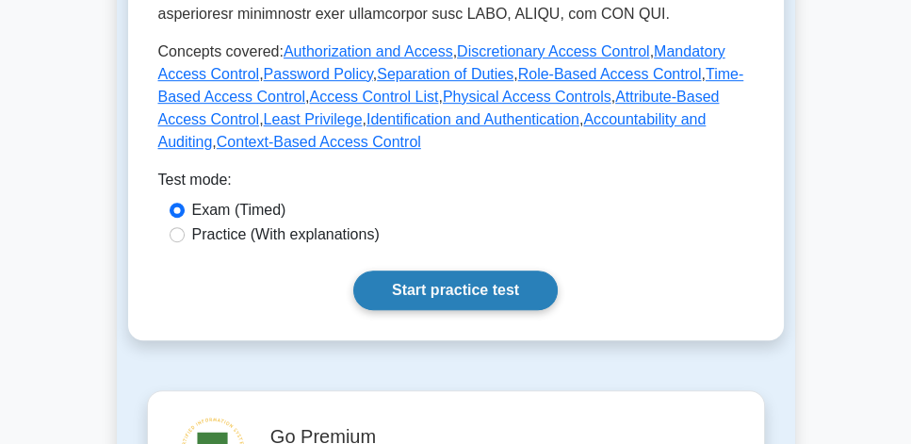
click at [485, 270] on link "Start practice test" at bounding box center [455, 290] width 204 height 40
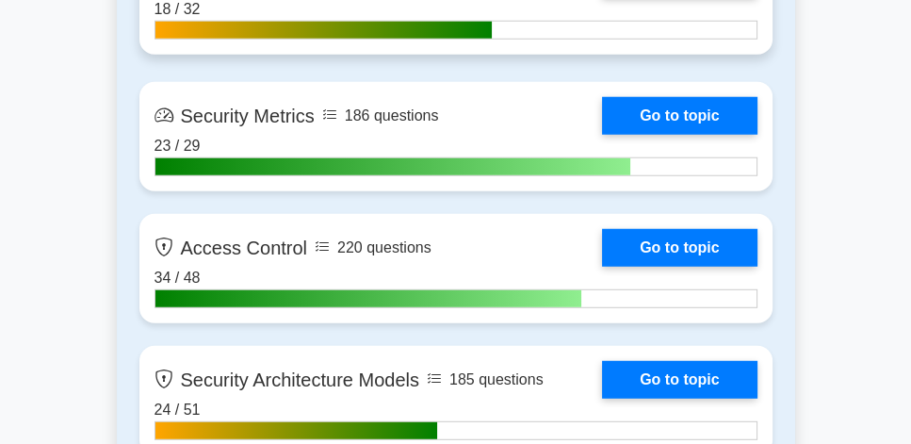
scroll to position [4629, 0]
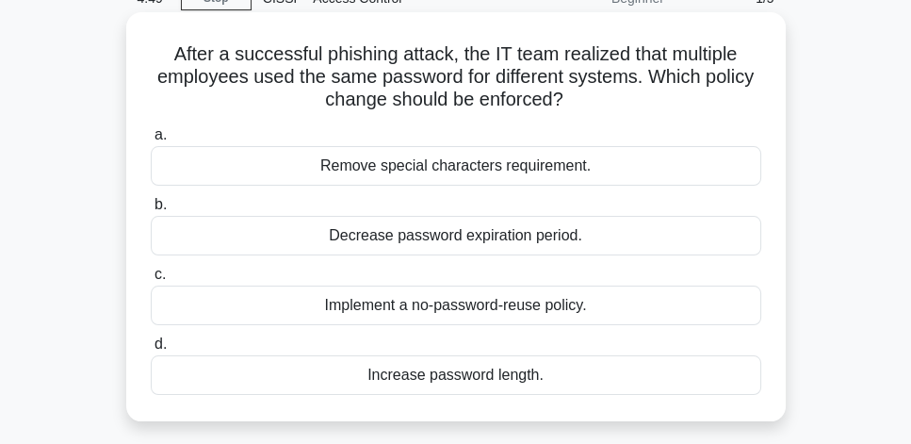
scroll to position [54, 0]
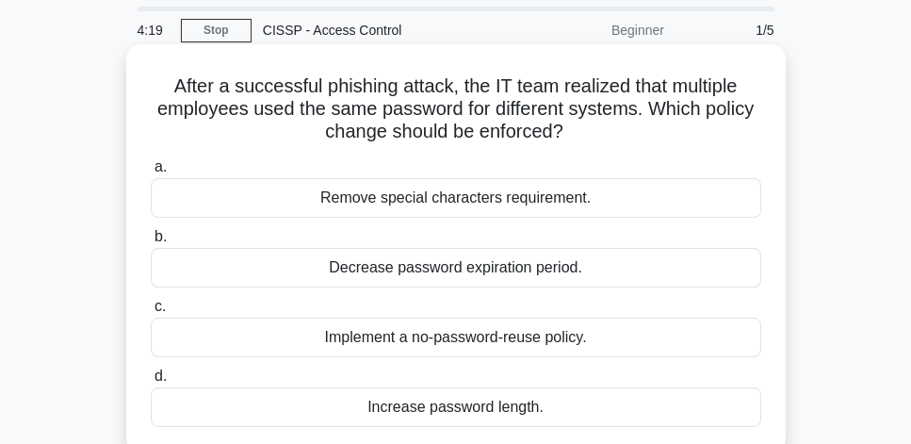
click at [602, 339] on div "Implement a no-password-reuse policy." at bounding box center [456, 337] width 610 height 40
click at [151, 313] on input "c. Implement a no-password-reuse policy." at bounding box center [151, 306] width 0 height 12
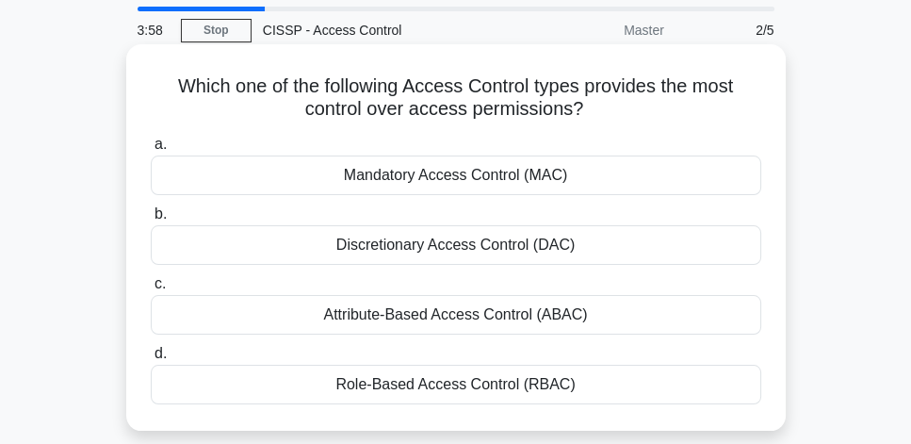
click at [691, 376] on div "Role-Based Access Control (RBAC)" at bounding box center [456, 385] width 610 height 40
click at [151, 360] on input "d. Role-Based Access Control (RBAC)" at bounding box center [151, 354] width 0 height 12
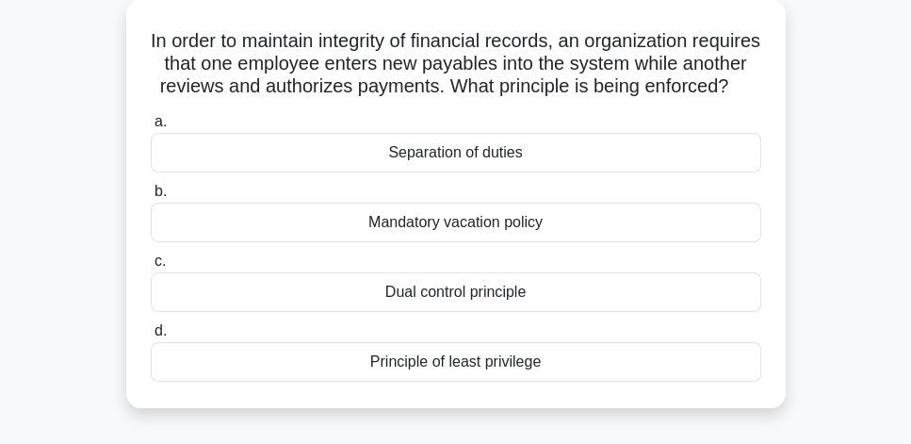
scroll to position [107, 0]
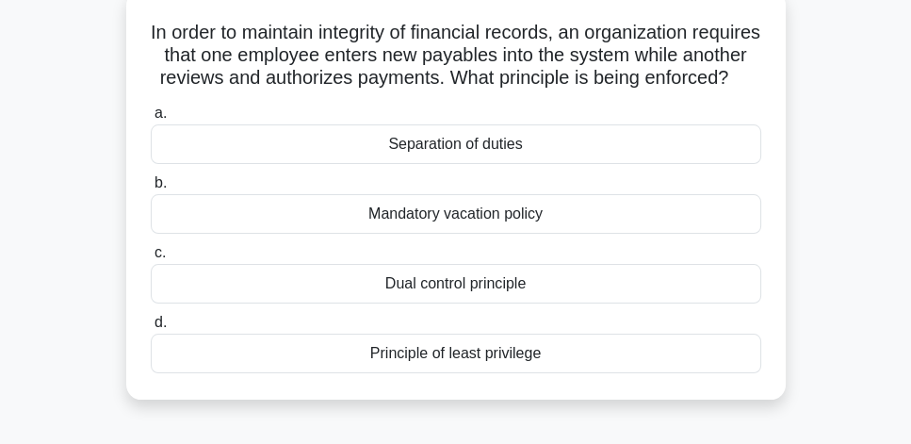
click at [543, 164] on div "Separation of duties" at bounding box center [456, 144] width 610 height 40
click at [151, 120] on input "a. Separation of duties" at bounding box center [151, 113] width 0 height 12
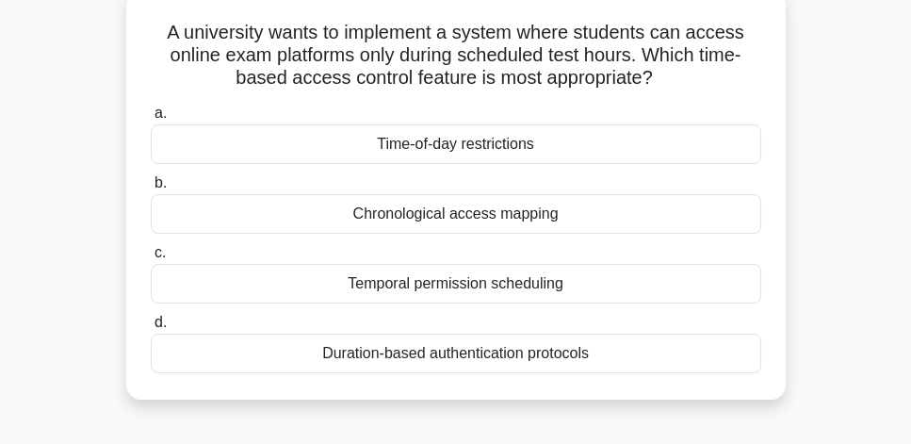
click at [486, 362] on div "Duration-based authentication protocols" at bounding box center [456, 353] width 610 height 40
click at [151, 329] on input "d. Duration-based authentication protocols" at bounding box center [151, 322] width 0 height 12
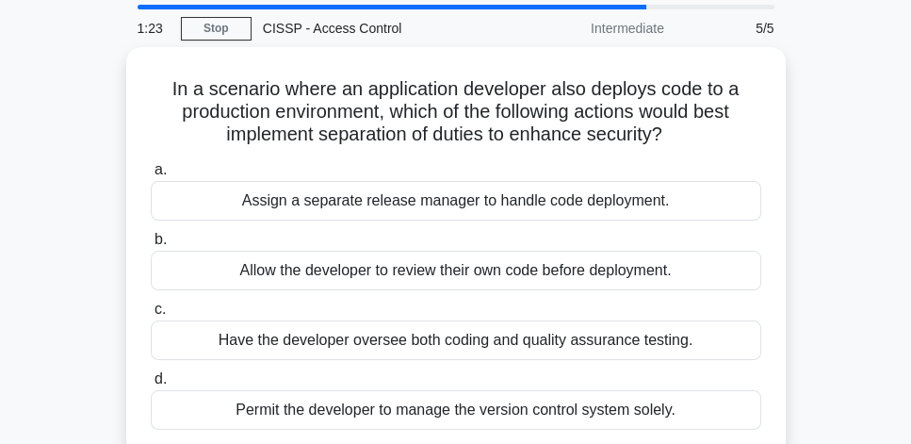
scroll to position [54, 0]
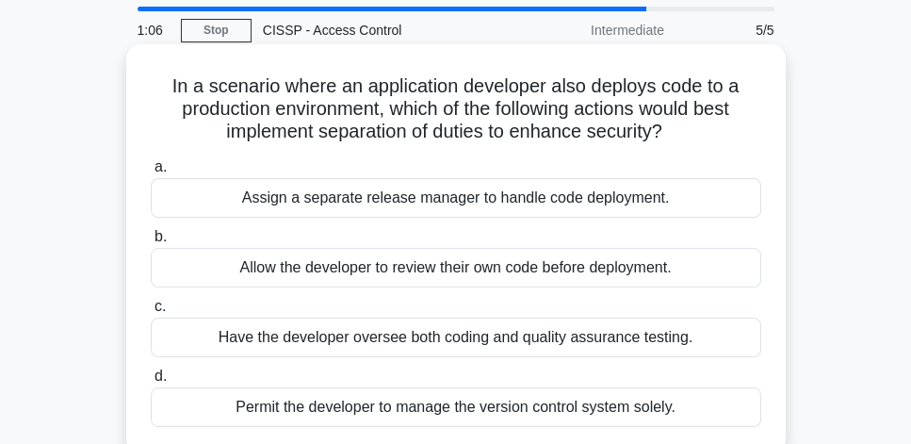
click at [642, 203] on div "Assign a separate release manager to handle code deployment." at bounding box center [456, 198] width 610 height 40
click at [151, 173] on input "a. Assign a separate release manager to handle code deployment." at bounding box center [151, 167] width 0 height 12
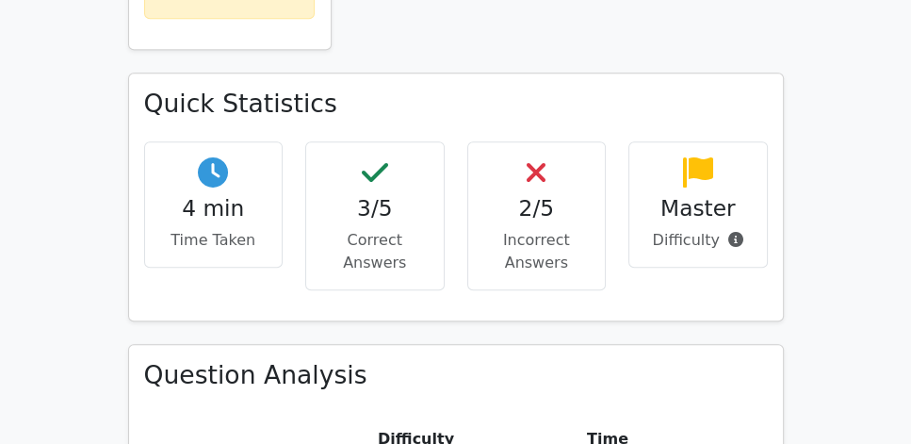
scroll to position [1184, 0]
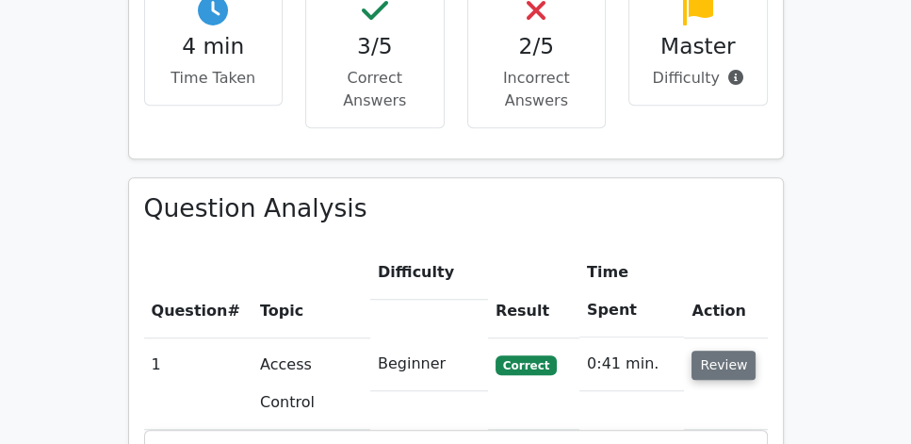
click at [737, 350] on button "Review" at bounding box center [723, 364] width 64 height 29
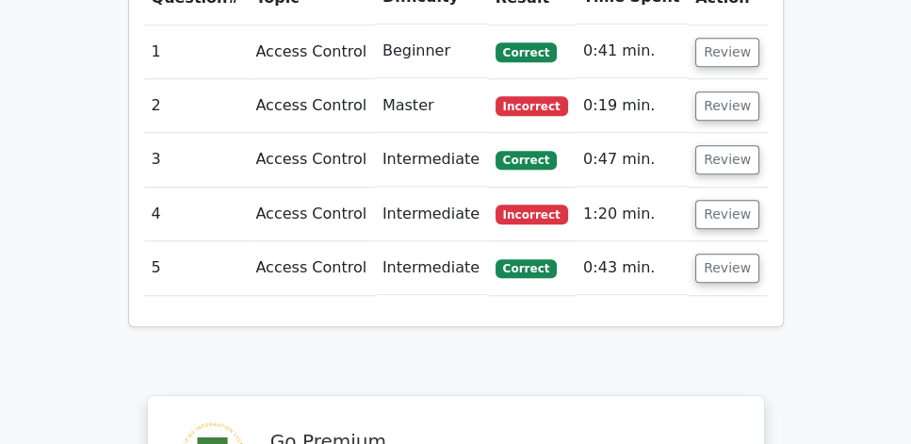
scroll to position [1452, 0]
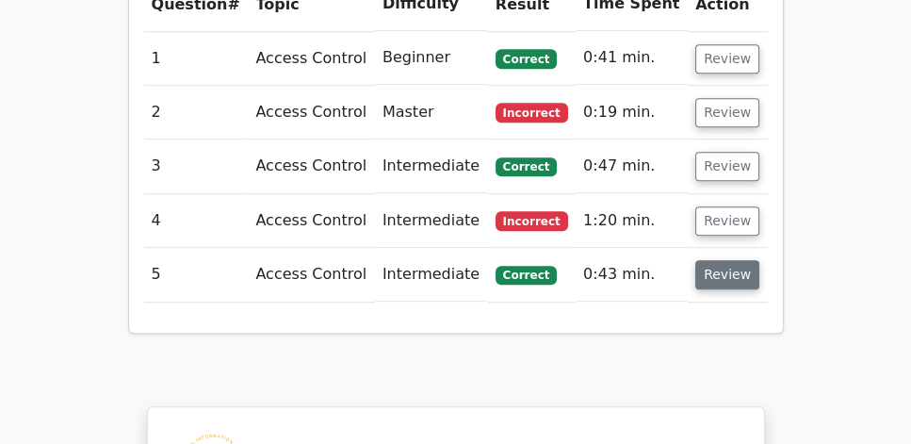
click at [741, 260] on button "Review" at bounding box center [727, 274] width 64 height 29
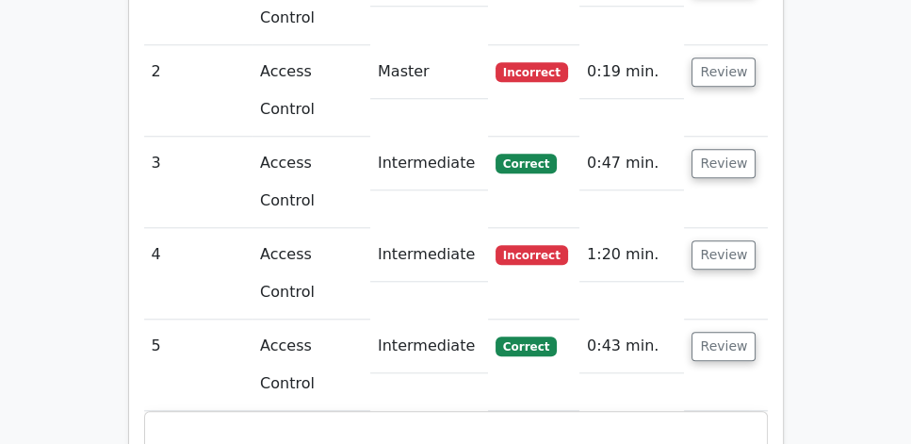
scroll to position [1507, 0]
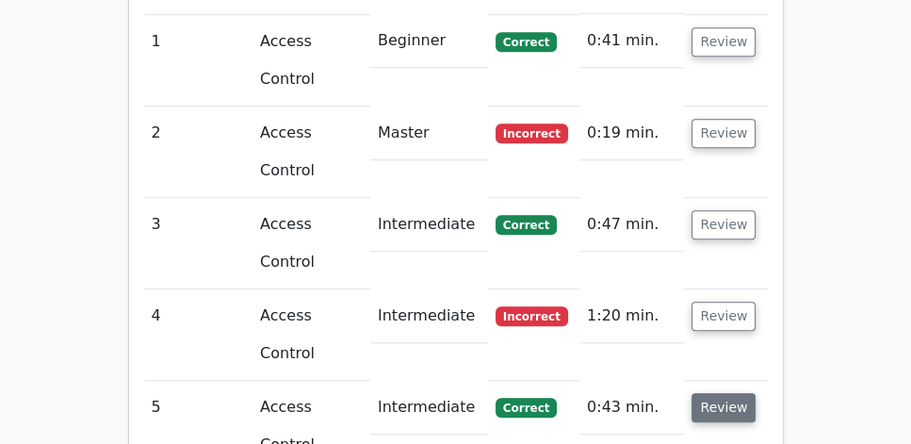
click at [743, 393] on button "Review" at bounding box center [723, 407] width 64 height 29
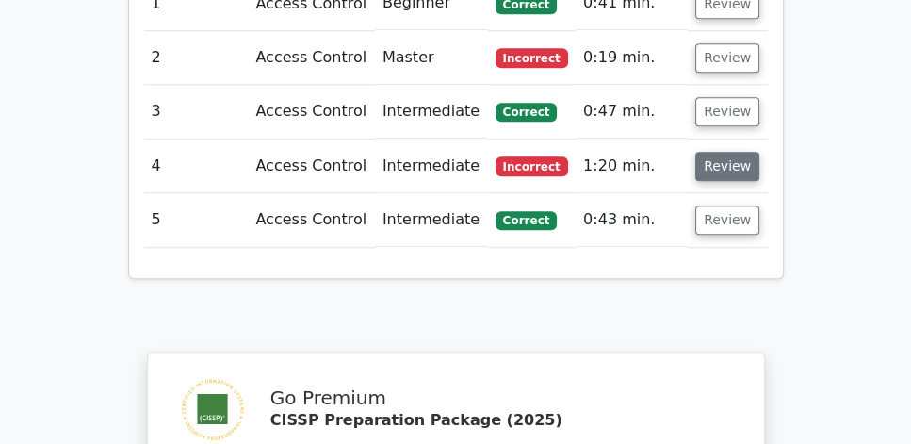
click at [734, 152] on button "Review" at bounding box center [727, 166] width 64 height 29
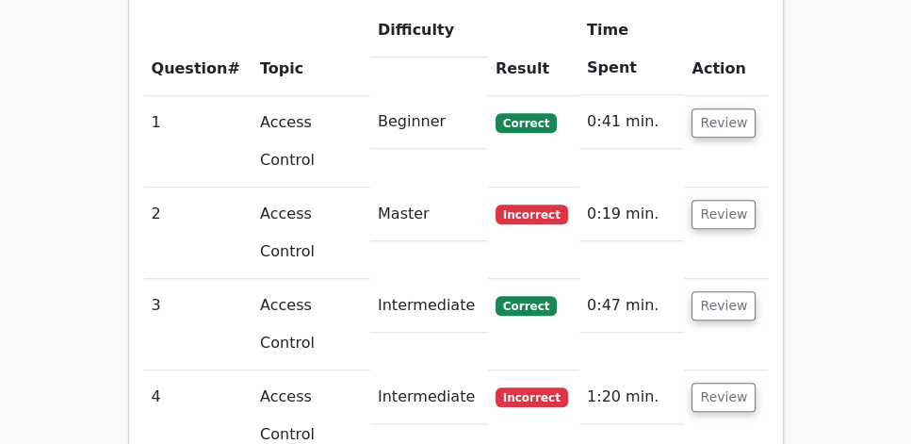
scroll to position [1399, 0]
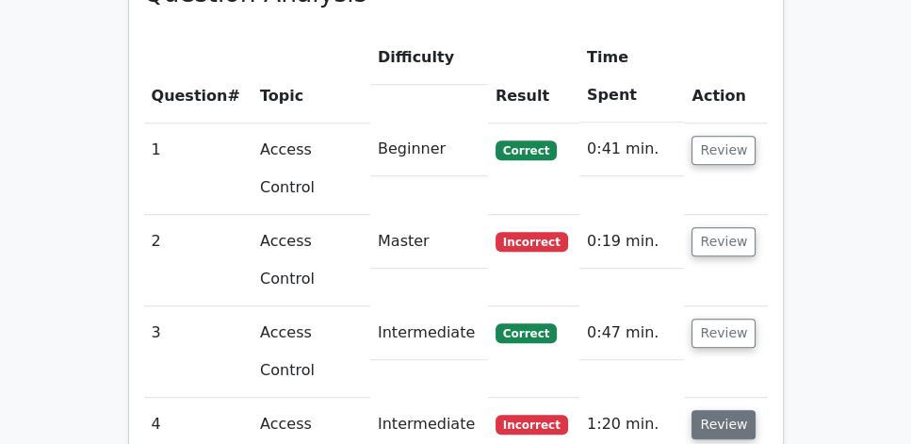
click at [742, 410] on button "Review" at bounding box center [723, 424] width 64 height 29
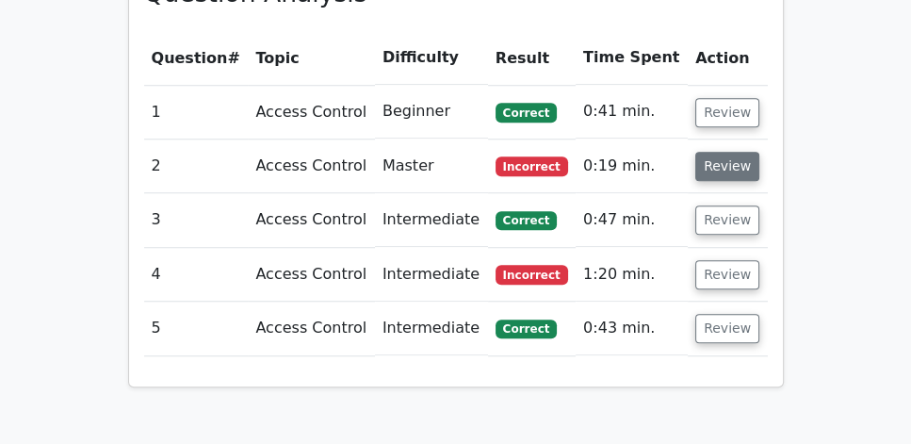
click at [739, 152] on button "Review" at bounding box center [727, 166] width 64 height 29
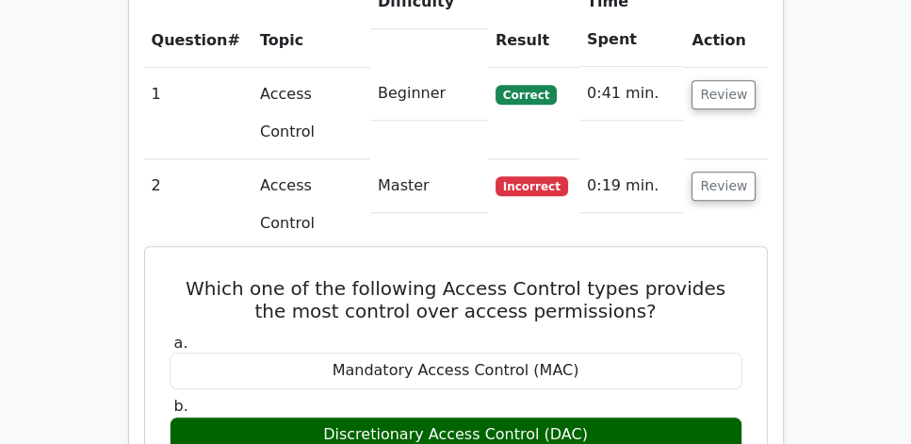
scroll to position [1452, 0]
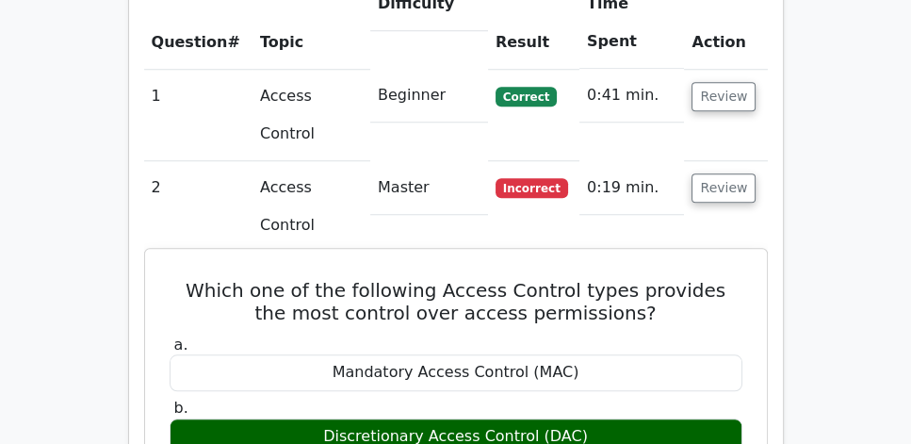
drag, startPoint x: 182, startPoint y: 127, endPoint x: 626, endPoint y: 384, distance: 513.6
copy div "Which one of the following Access Control types provides the most control over …"
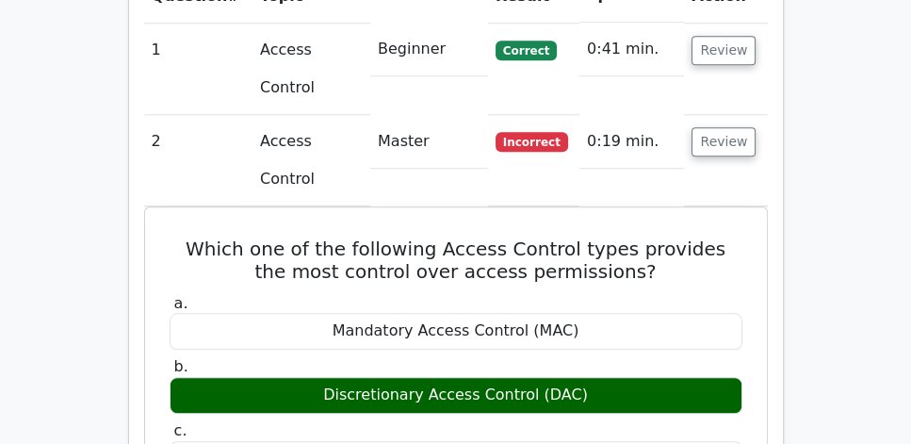
scroll to position [1507, 0]
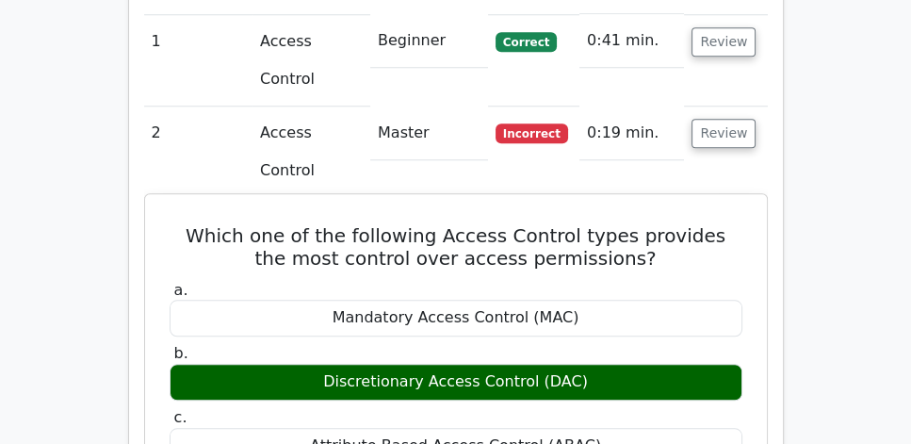
copy div "Which one of the following Access Control types provides the most control over …"
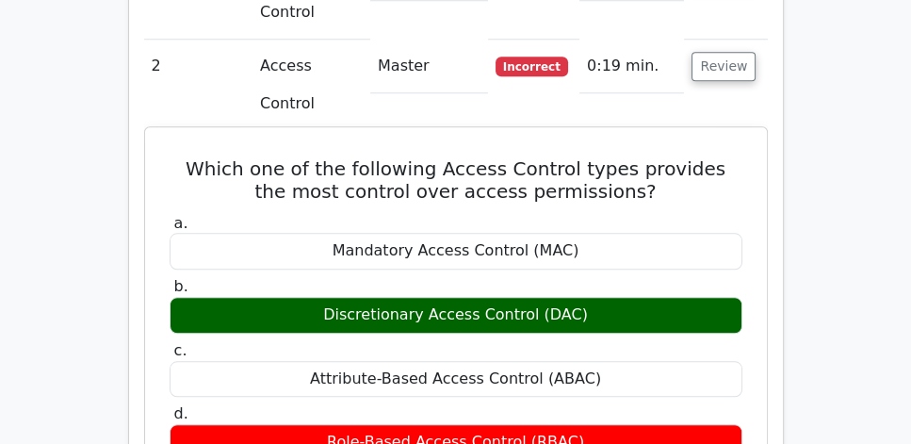
scroll to position [1776, 0]
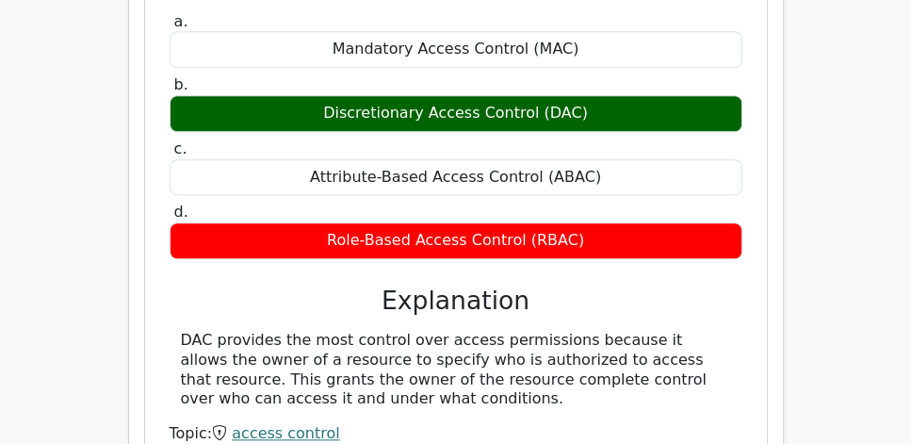
click at [438, 331] on div "DAC provides the most control over access permissions because it allows the own…" at bounding box center [456, 370] width 550 height 78
copy div "Which one of the following Access Control types provides the most control over …"
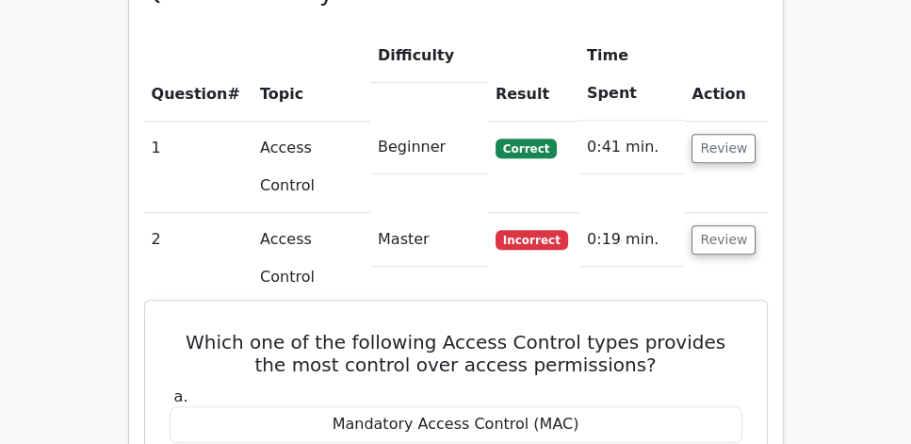
scroll to position [1399, 0]
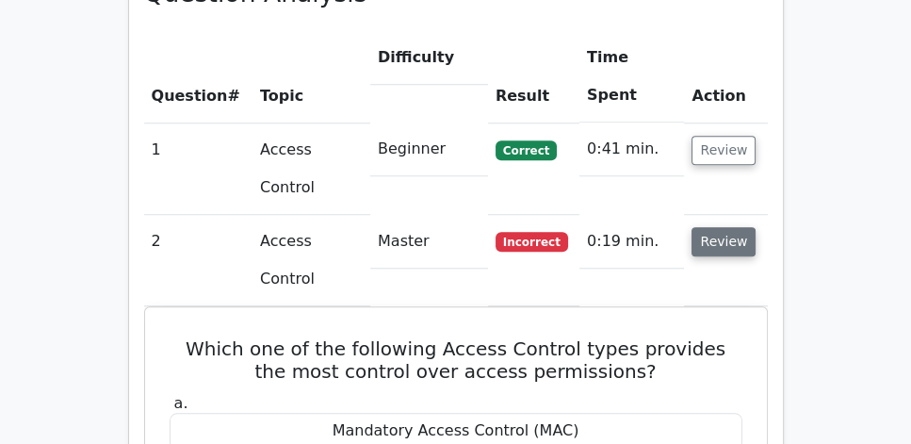
click at [725, 227] on button "Review" at bounding box center [723, 241] width 64 height 29
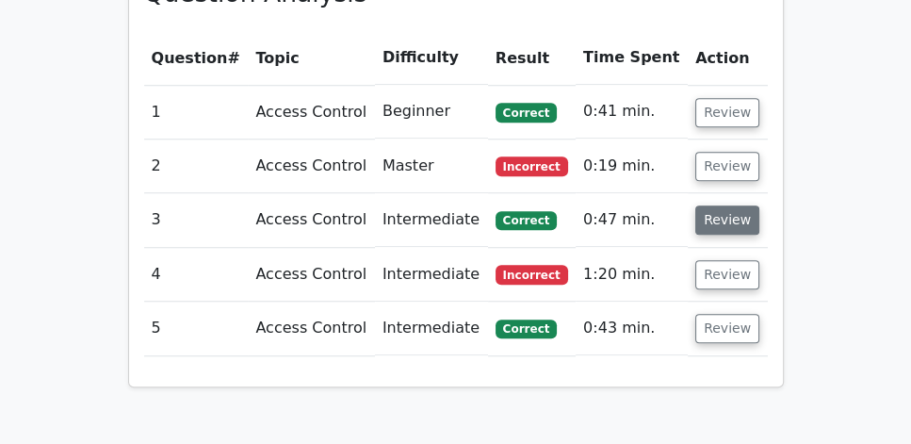
click at [714, 205] on button "Review" at bounding box center [727, 219] width 64 height 29
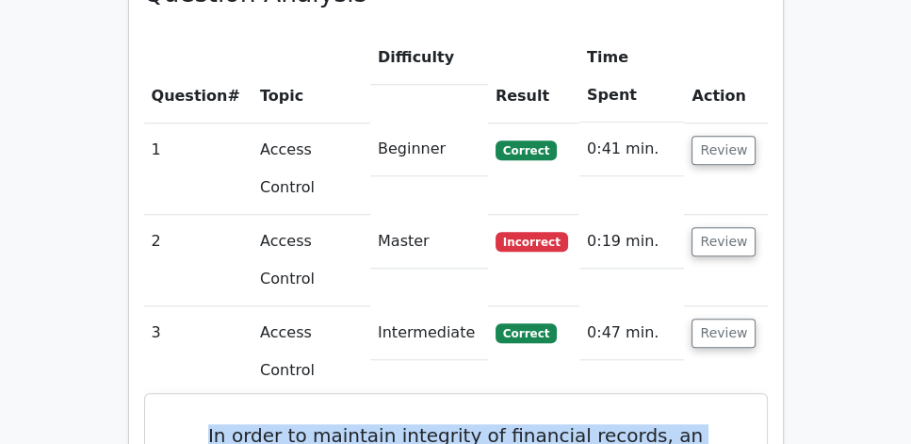
drag, startPoint x: 187, startPoint y: 231, endPoint x: 678, endPoint y: 319, distance: 499.6
copy div "In order to maintain integrity of financial records, an organization requires t…"
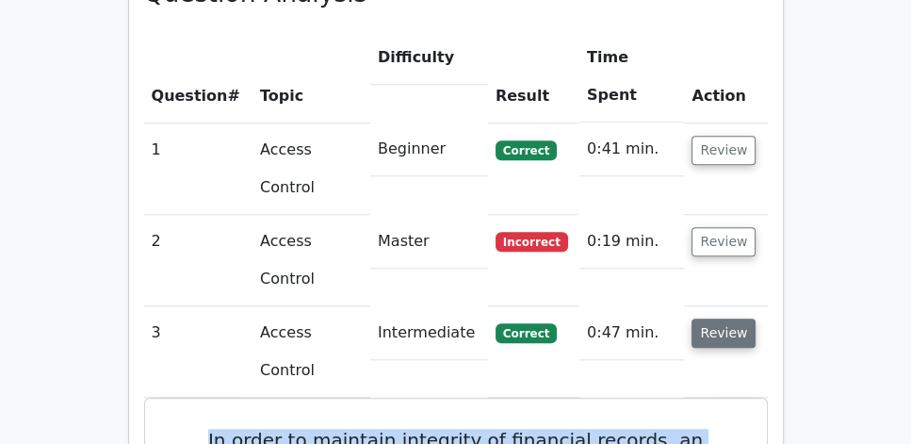
click at [704, 318] on button "Review" at bounding box center [723, 332] width 64 height 29
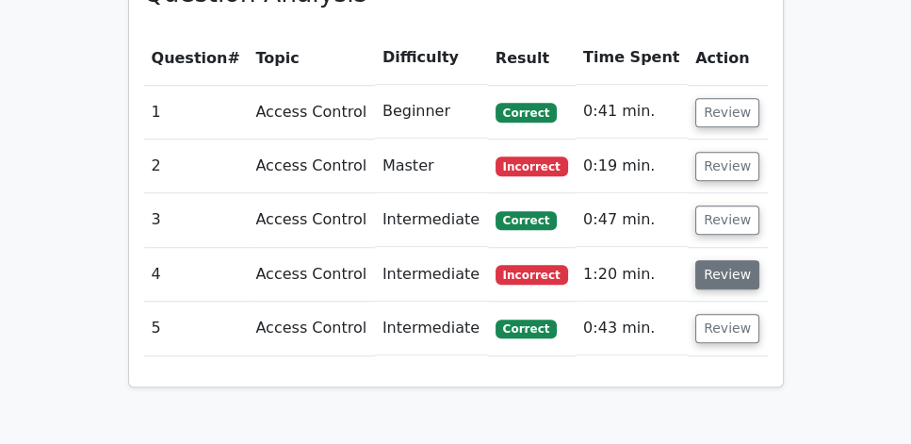
click at [706, 260] on button "Review" at bounding box center [727, 274] width 64 height 29
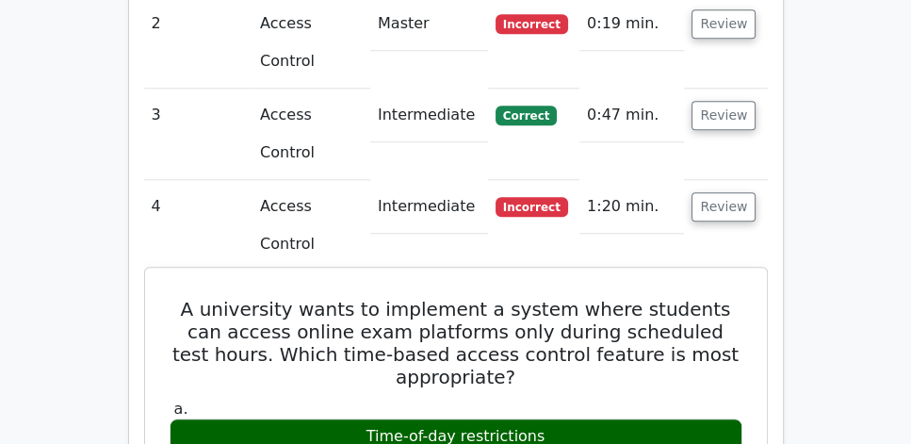
scroll to position [1614, 0]
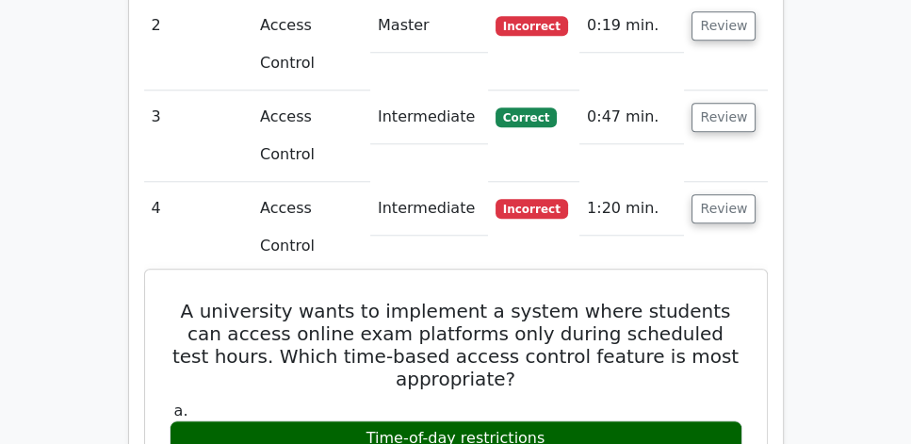
drag, startPoint x: 167, startPoint y: 72, endPoint x: 636, endPoint y: 364, distance: 552.5
copy div "A university wants to implement a system where students can access online exam …"
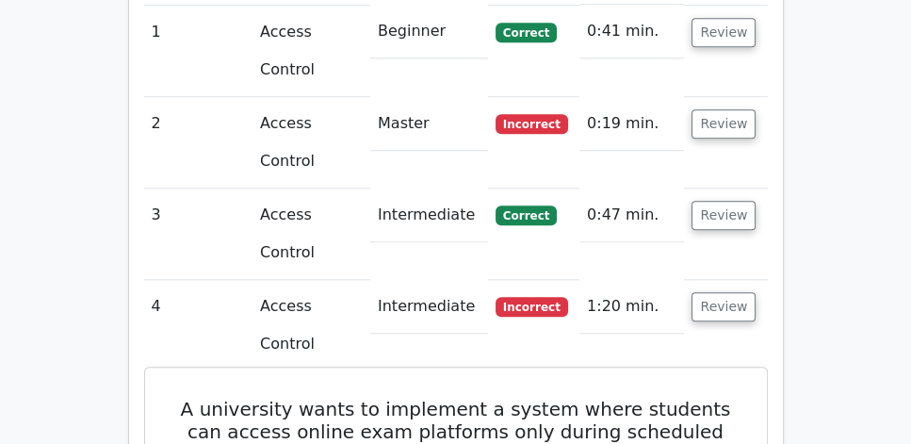
scroll to position [1507, 0]
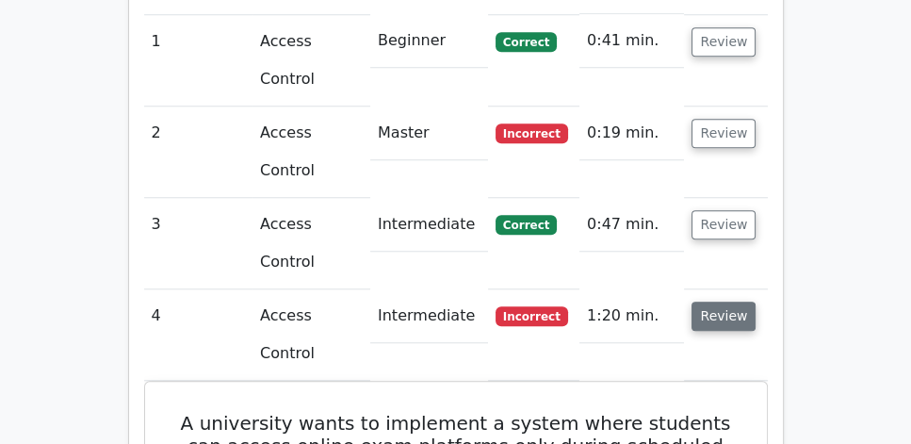
click at [737, 301] on button "Review" at bounding box center [723, 315] width 64 height 29
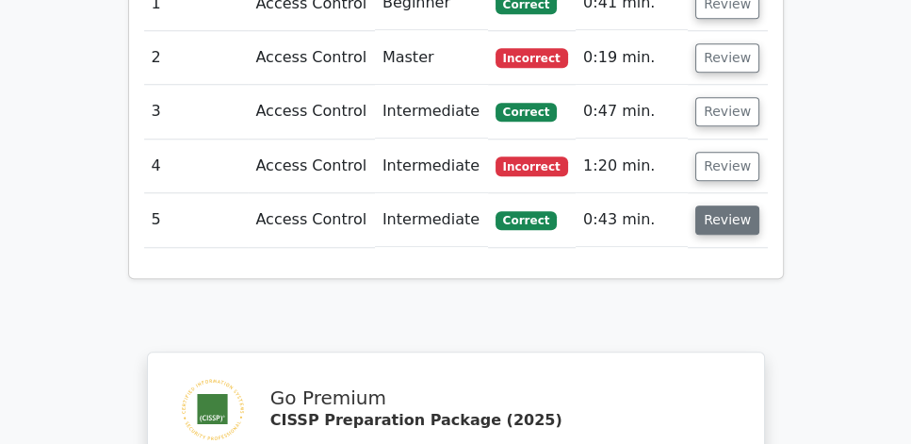
click at [722, 205] on button "Review" at bounding box center [727, 219] width 64 height 29
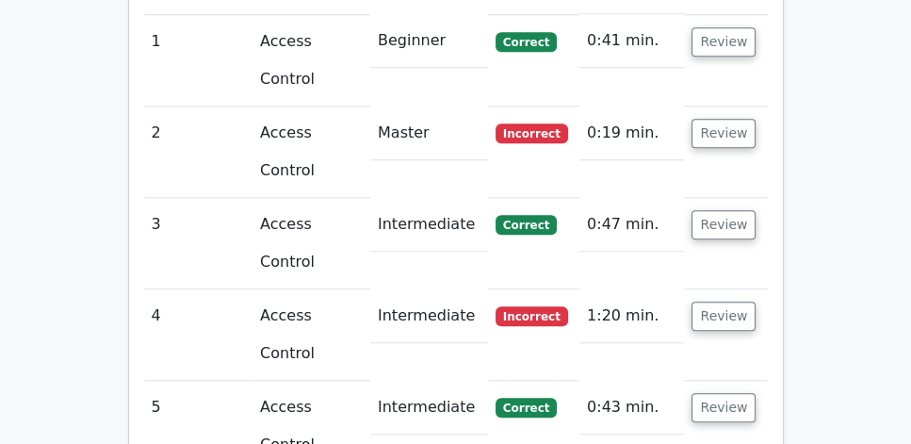
drag, startPoint x: 160, startPoint y: 236, endPoint x: 756, endPoint y: 275, distance: 597.5
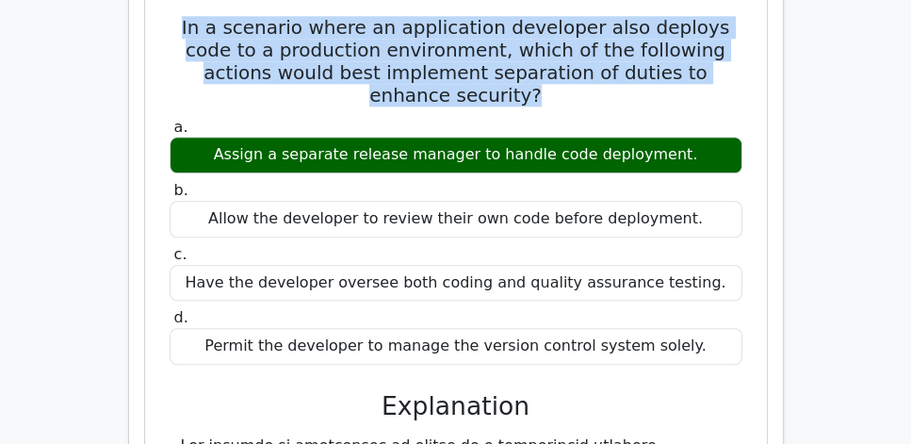
scroll to position [1991, 0]
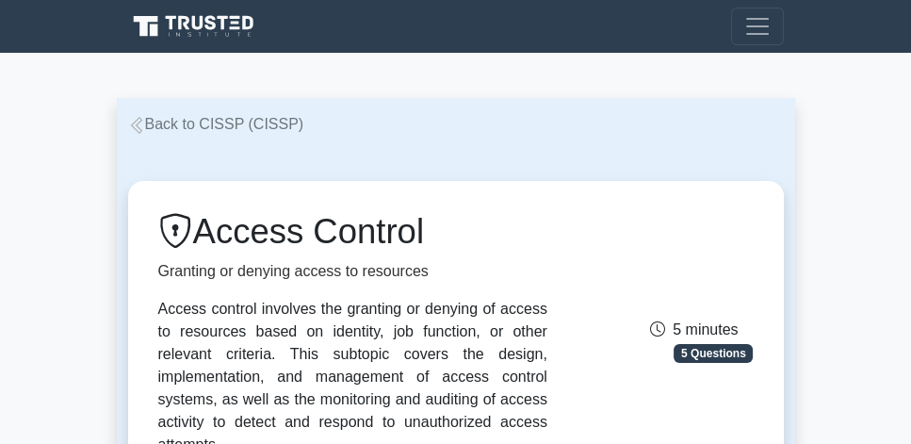
click at [217, 124] on link "Back to CISSP (CISSP)" at bounding box center [216, 124] width 176 height 16
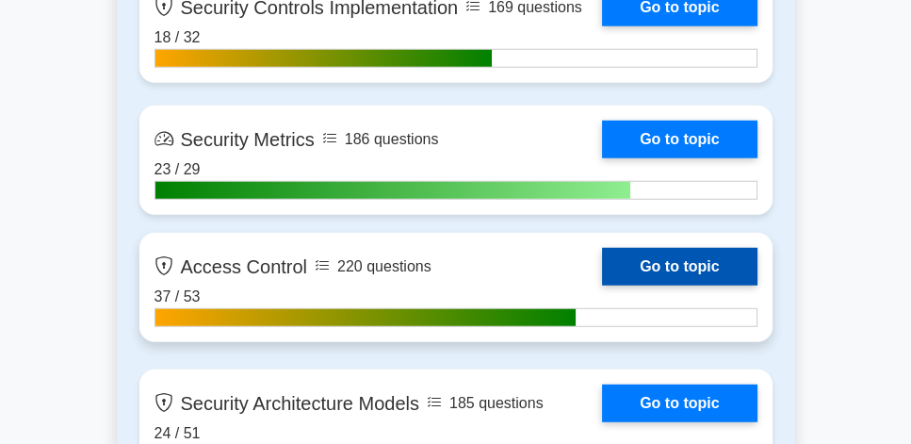
scroll to position [4521, 0]
